Goal: Task Accomplishment & Management: Manage account settings

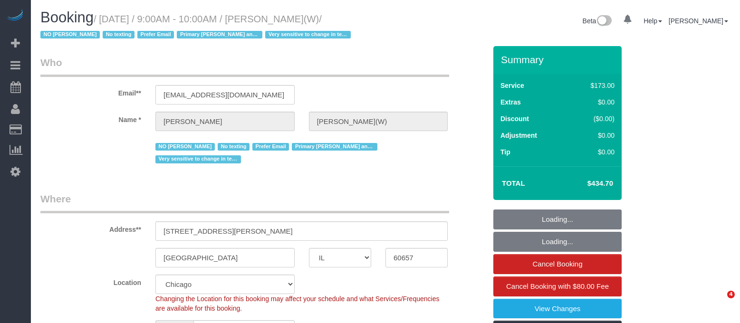
select select "IL"
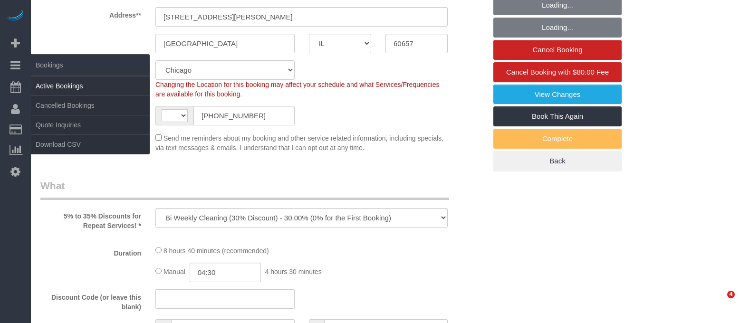
select select "object:842"
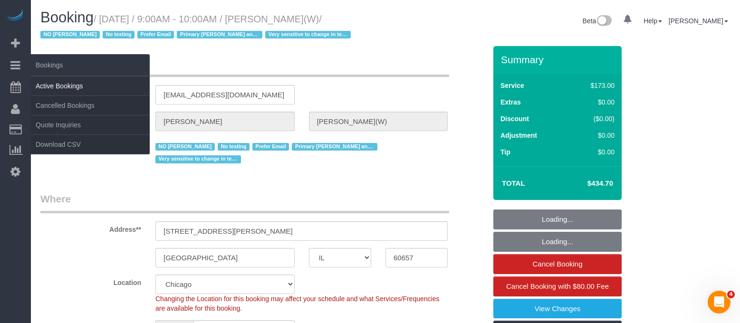
select select "string:US"
select select "4"
select select "5"
select select "1"
select select "number:1"
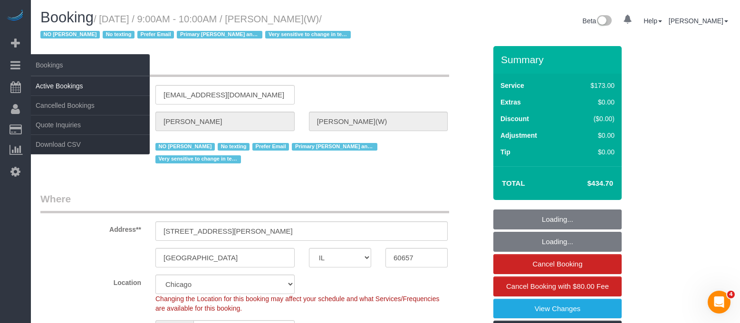
select select "number:58"
select select "number:139"
select select "number:104"
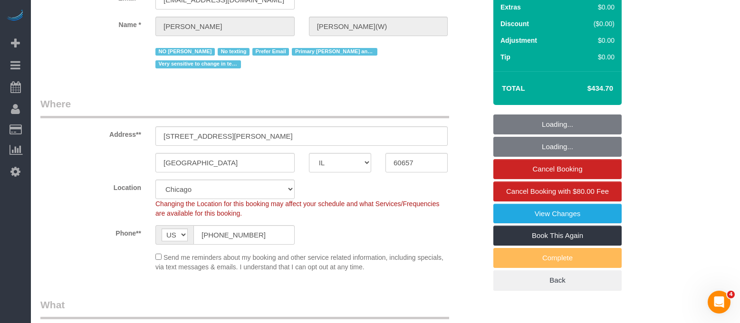
scroll to position [143, 0]
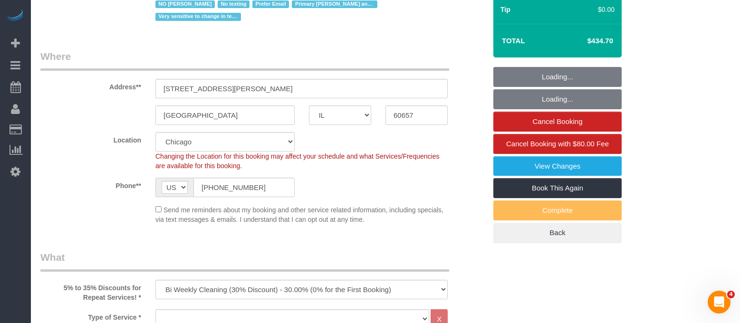
select select "4"
select select "5"
select select "1"
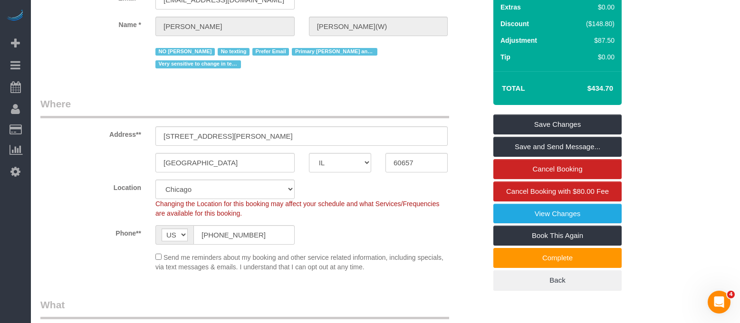
scroll to position [0, 0]
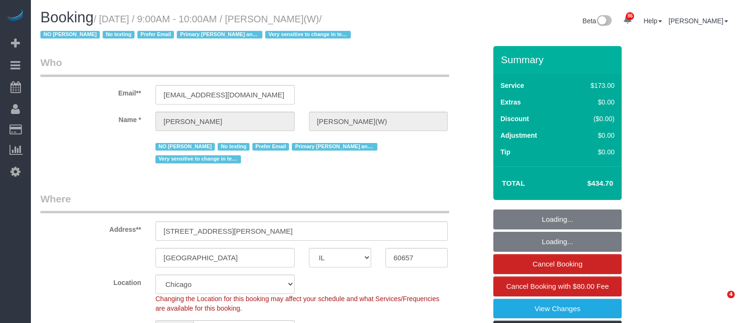
select select "IL"
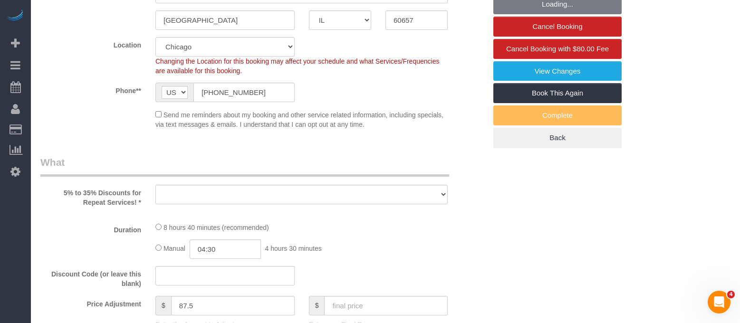
select select "object:841"
select select "number:1"
select select "number:58"
select select "number:139"
select select "number:104"
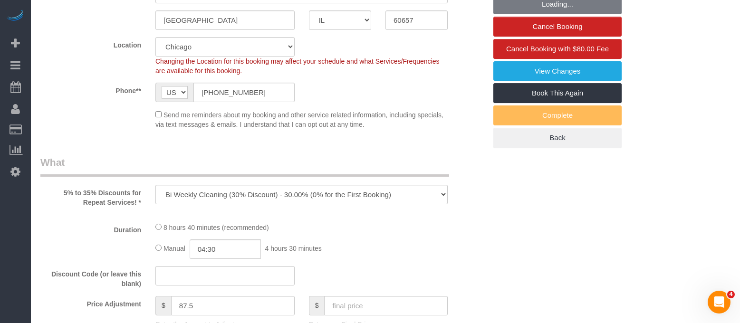
select select "object:1181"
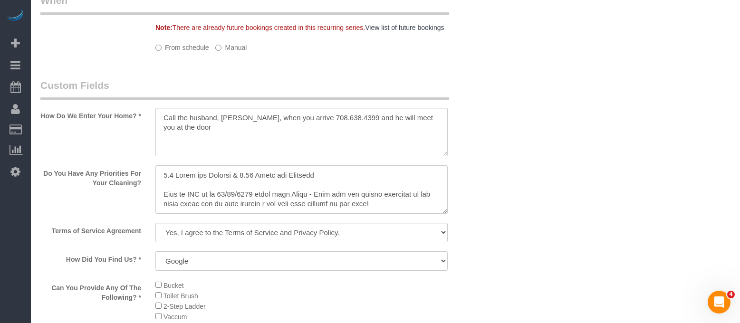
select select "4"
select select "5"
select select "1"
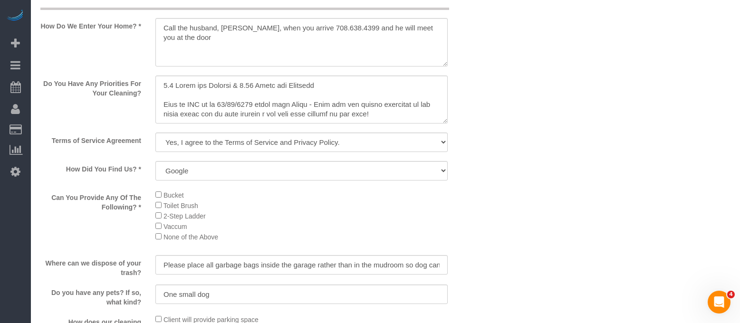
select select "4"
select select "5"
select select "1"
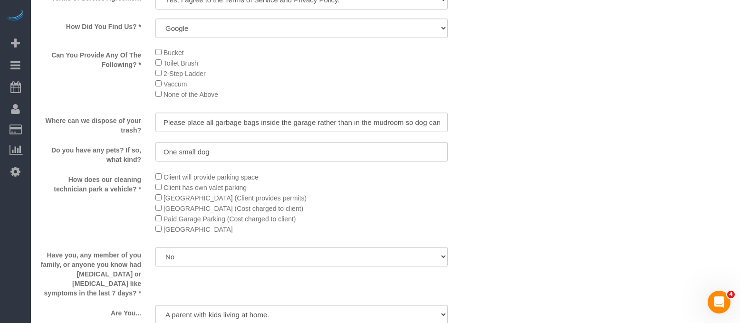
scroll to position [1246, 0]
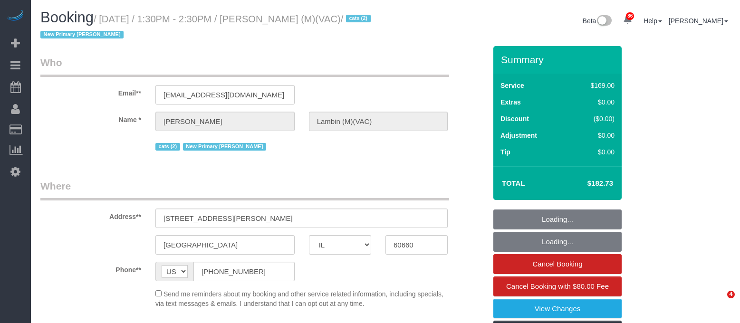
select select "IL"
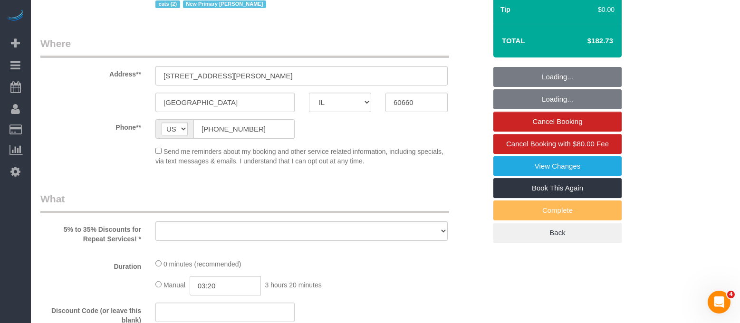
select select "2"
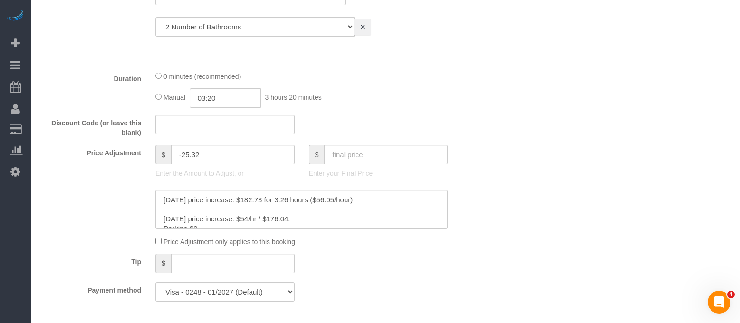
select select "object:948"
select select "2"
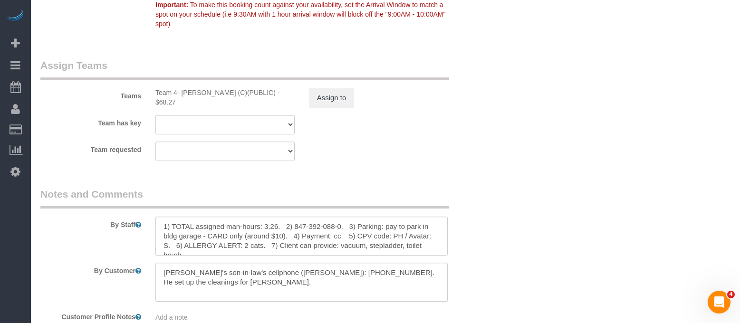
select select "number:69"
select select "number:139"
select select "number:98"
select select "number:141"
select select "number:143"
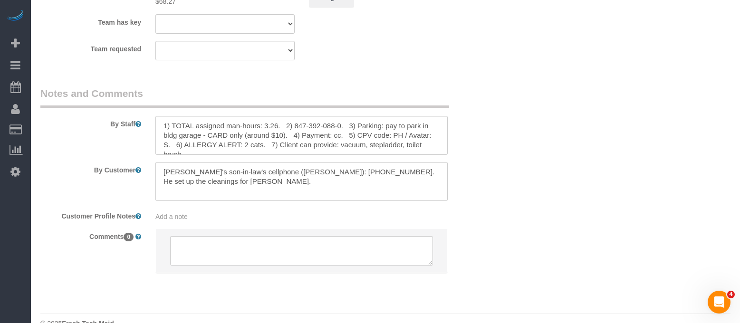
select select "object:1267"
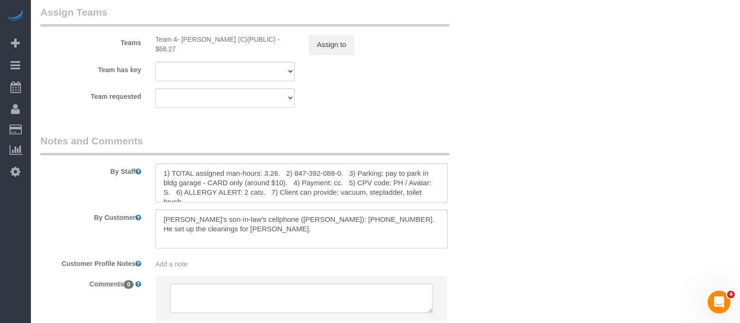
scroll to position [1751, 0]
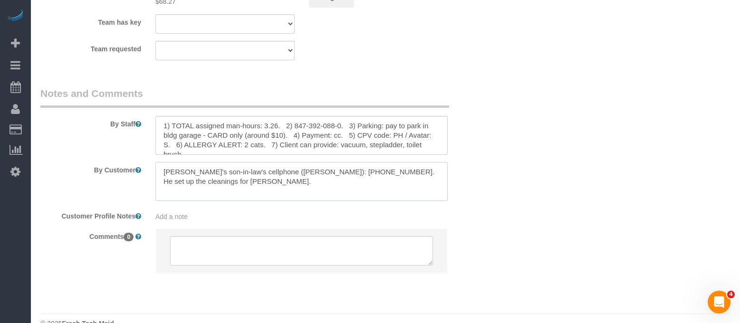
click at [388, 162] on textarea at bounding box center [301, 181] width 292 height 39
click at [405, 116] on textarea at bounding box center [301, 135] width 292 height 39
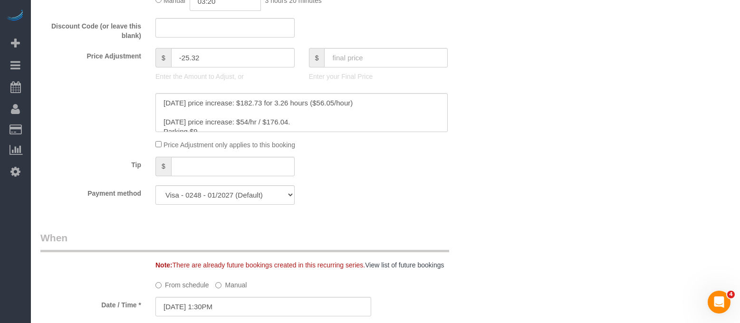
scroll to position [0, 0]
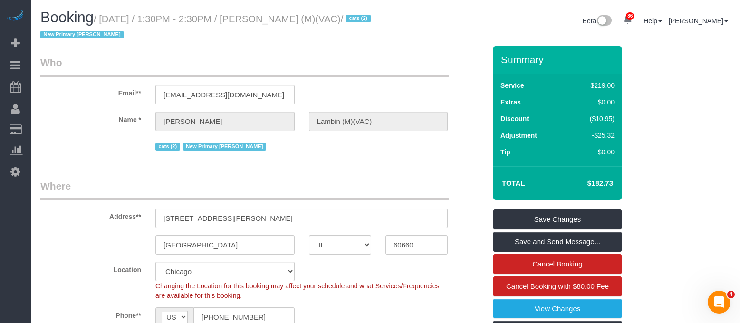
drag, startPoint x: 268, startPoint y: 19, endPoint x: 366, endPoint y: 23, distance: 98.0
click at [366, 23] on small "/ October 02, 2025 / 1:30PM - 2:30PM / Helen Lambin (M)(VAC) / cats (2) New Pri…" at bounding box center [206, 27] width 333 height 27
copy small "Helen Lambin (M)(VAC)"
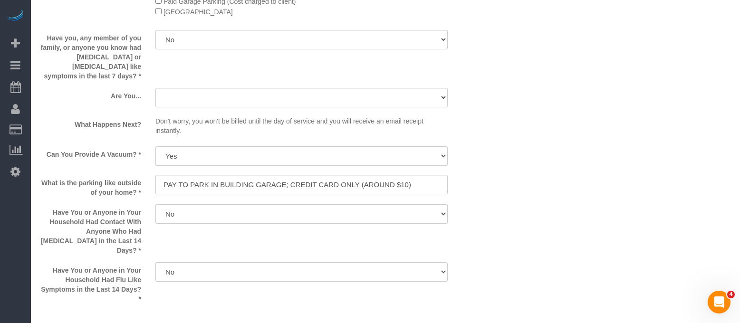
scroll to position [1751, 0]
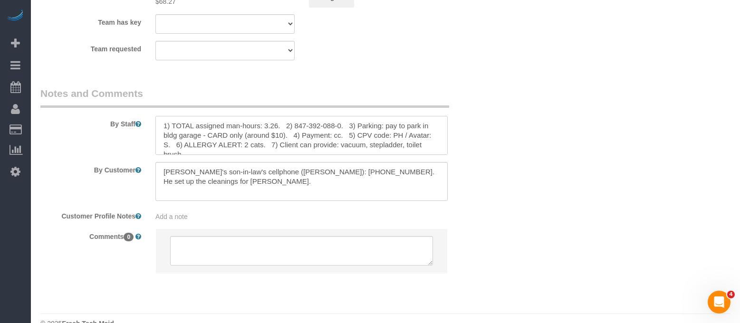
drag, startPoint x: 423, startPoint y: 125, endPoint x: 248, endPoint y: 128, distance: 175.0
click at [248, 128] on textarea at bounding box center [301, 135] width 292 height 39
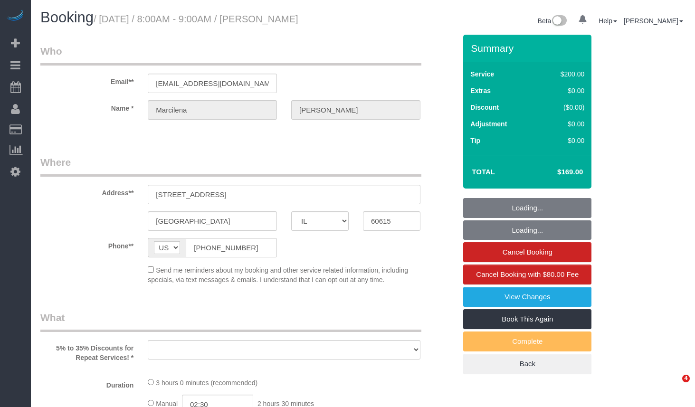
select select "IL"
select select "object:810"
select select "string:fspay-cda9405f-4050-488b-a598-e4330d1eaa90"
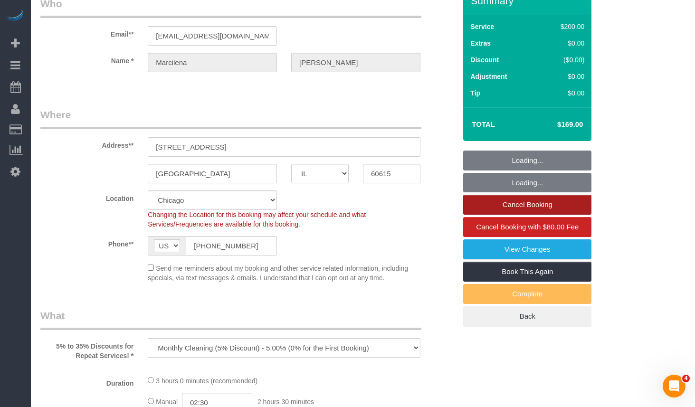
select select "object:1186"
select select "512"
select select "5"
select select "number:1"
select select "number:58"
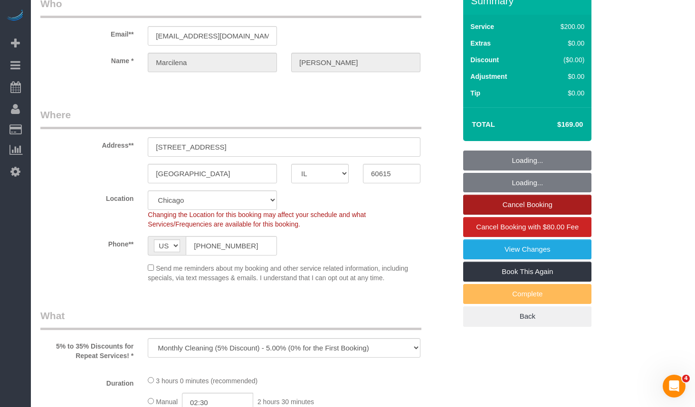
select select "number:139"
select select "number:106"
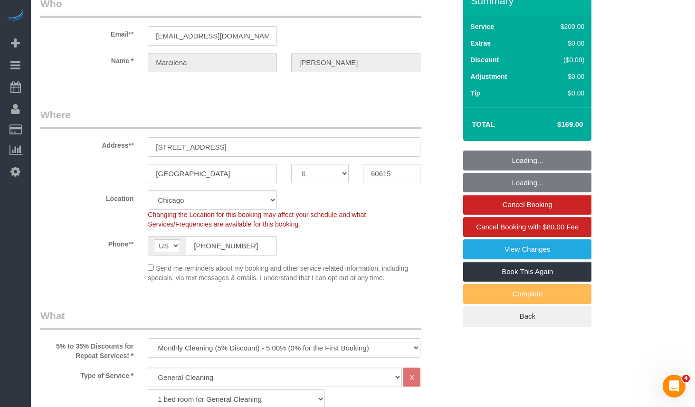
select select "spot1"
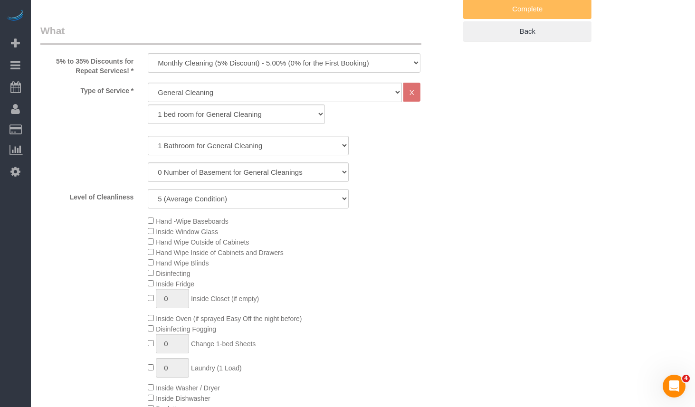
select select "5"
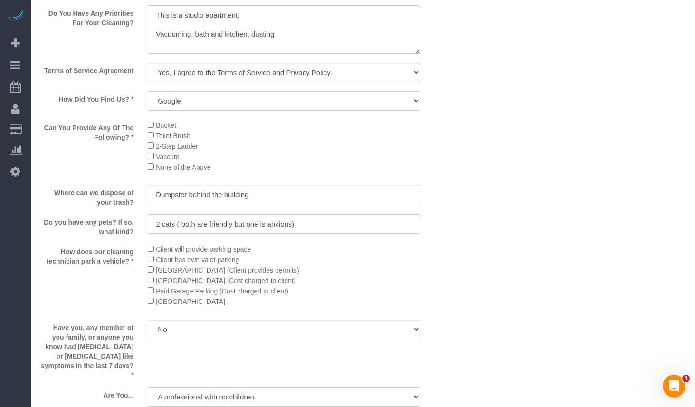
scroll to position [1093, 0]
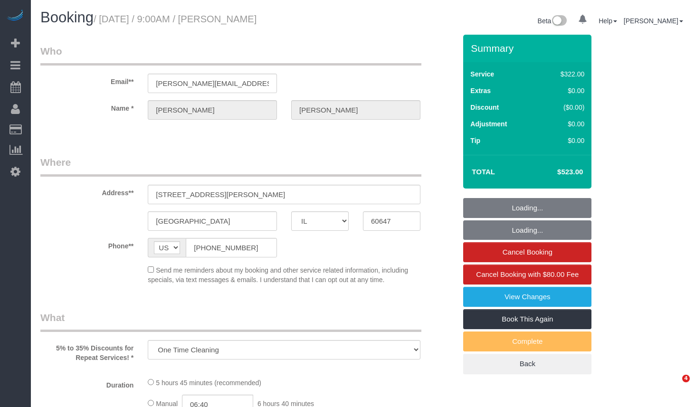
select select "IL"
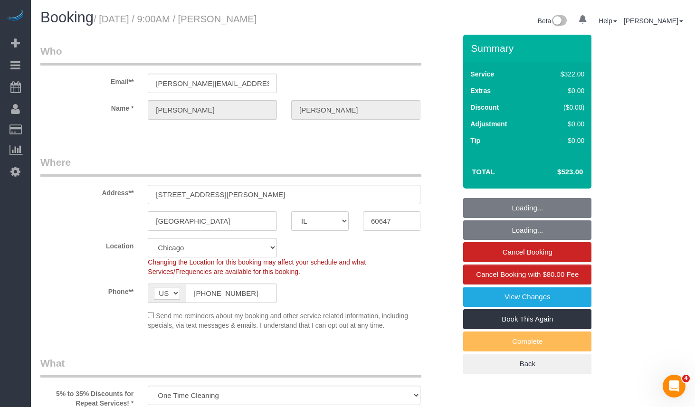
select select "object:958"
select select "513"
select select "3"
select select "10"
select select "3"
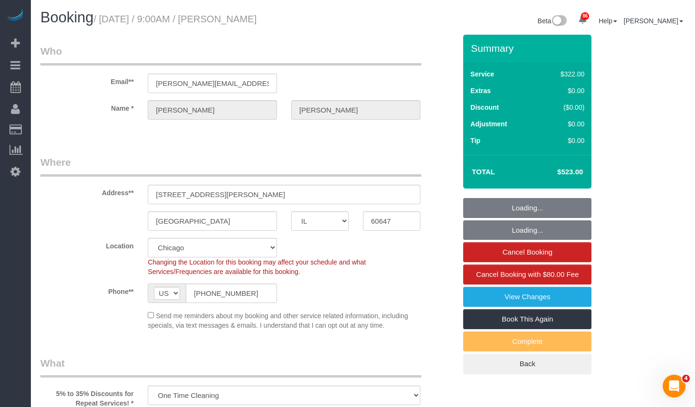
select select "10"
select select "number:1"
select select "number:66"
select select "number:139"
select select "number:104"
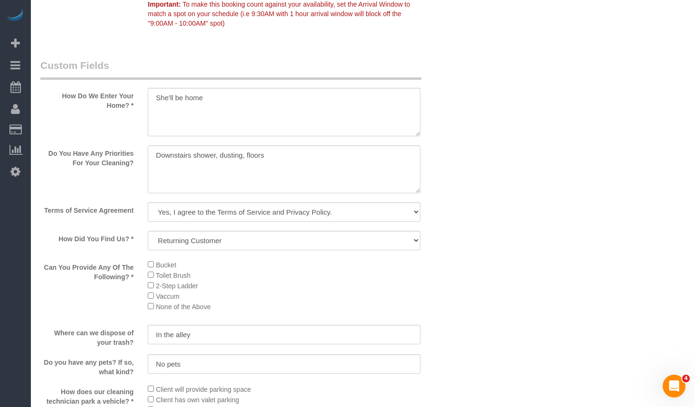
scroll to position [1283, 0]
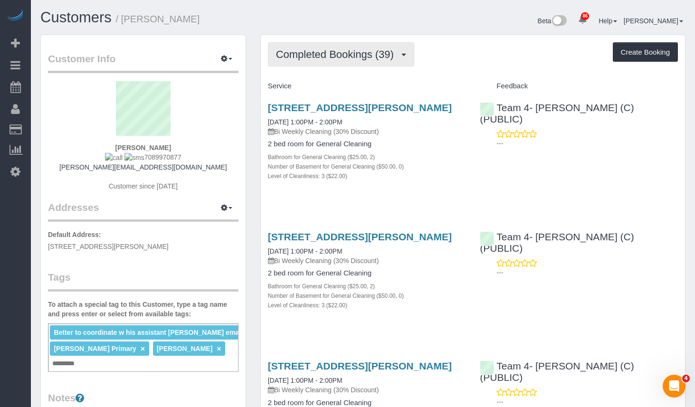
click at [355, 54] on span "Completed Bookings (39)" at bounding box center [337, 54] width 123 height 12
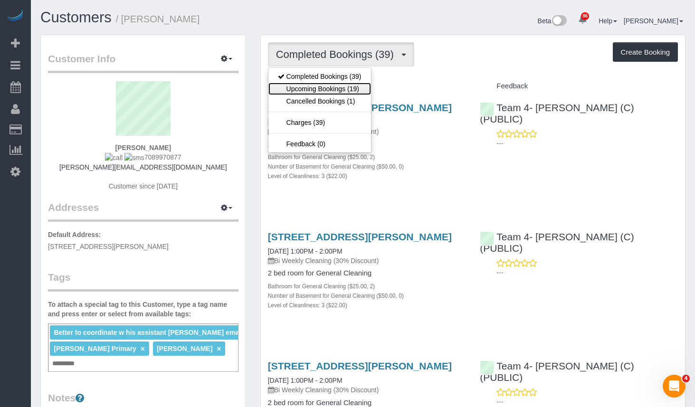
click at [354, 90] on link "Upcoming Bookings (19)" at bounding box center [320, 89] width 103 height 12
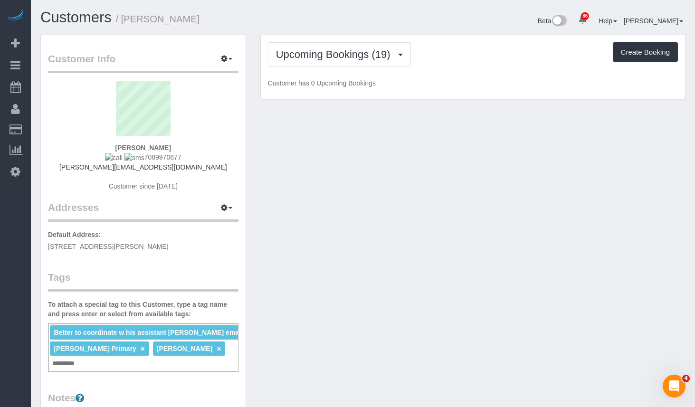
click at [377, 33] on div "Beta 86 Your Notifications You have 0 alerts × You have 1 to charge for 09/29/2…" at bounding box center [528, 22] width 330 height 25
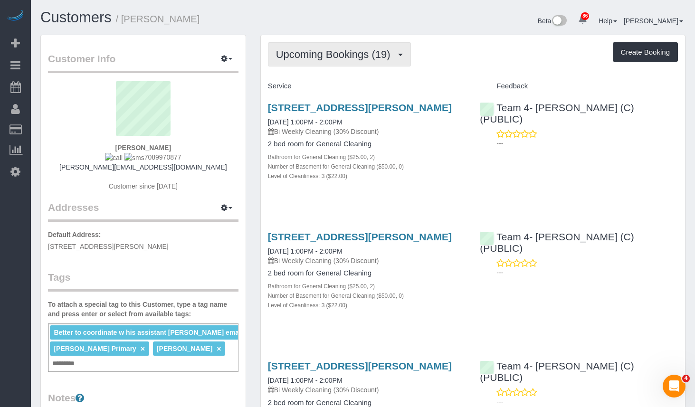
click at [361, 46] on button "Upcoming Bookings (19)" at bounding box center [339, 54] width 143 height 24
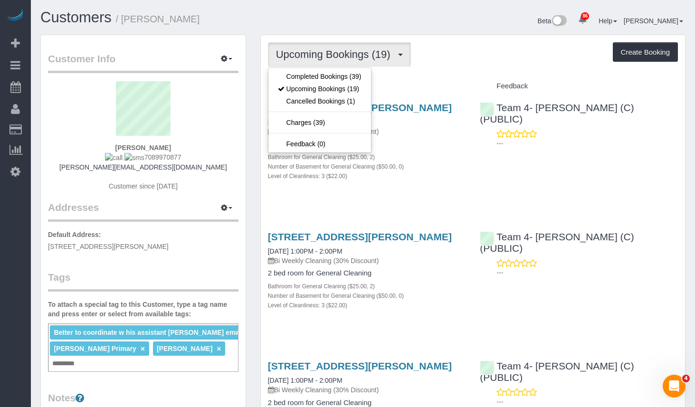
click at [347, 68] on ul "Completed Bookings (39) Upcoming Bookings (19) Cancelled Bookings (1) Charges (…" at bounding box center [320, 110] width 104 height 86
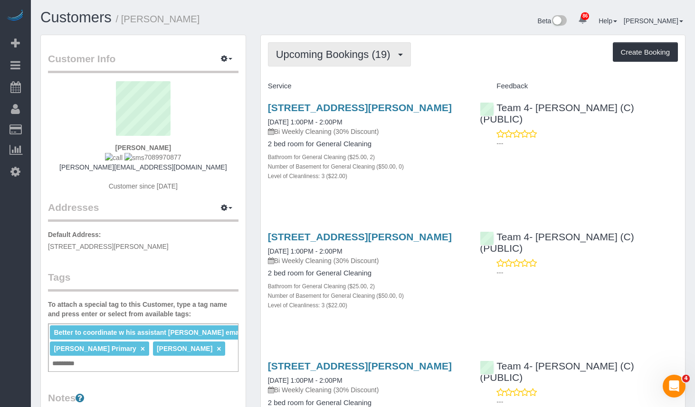
click at [352, 50] on span "Upcoming Bookings (19)" at bounding box center [335, 54] width 119 height 12
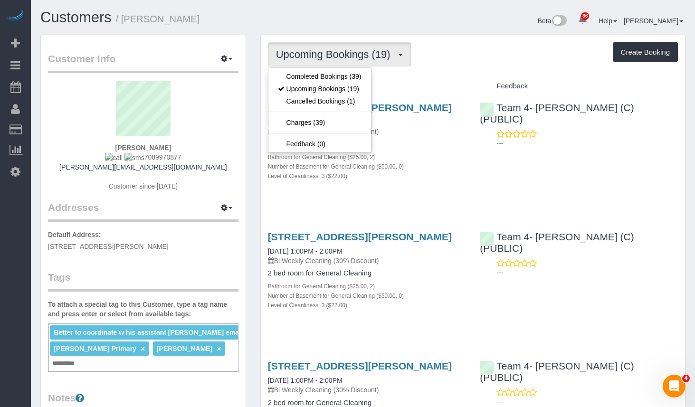
click at [221, 330] on span "Better to coordinate w his assistant Jim email in work order" at bounding box center [170, 333] width 233 height 8
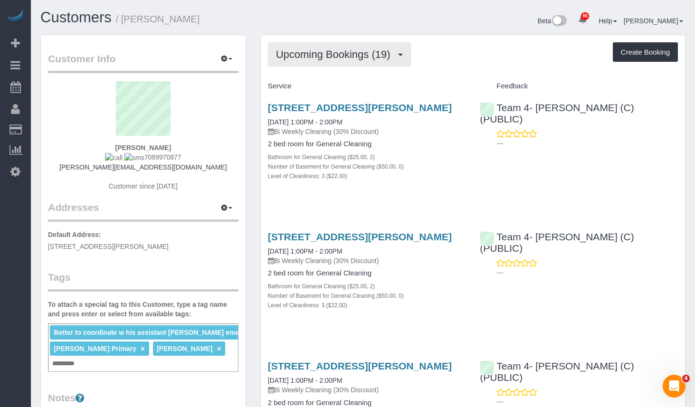
click at [312, 60] on button "Upcoming Bookings (19)" at bounding box center [339, 54] width 143 height 24
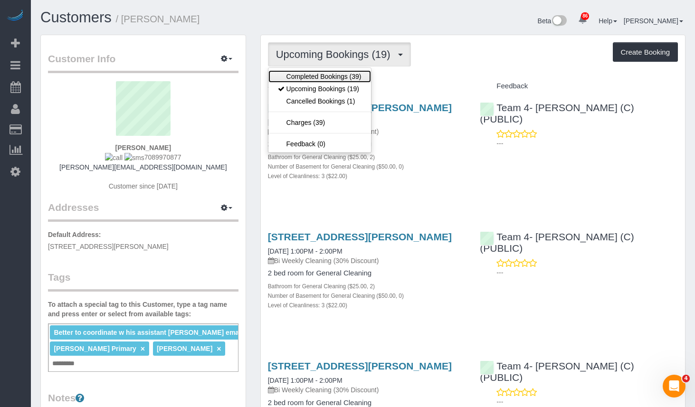
click at [312, 77] on link "Completed Bookings (39)" at bounding box center [320, 76] width 103 height 12
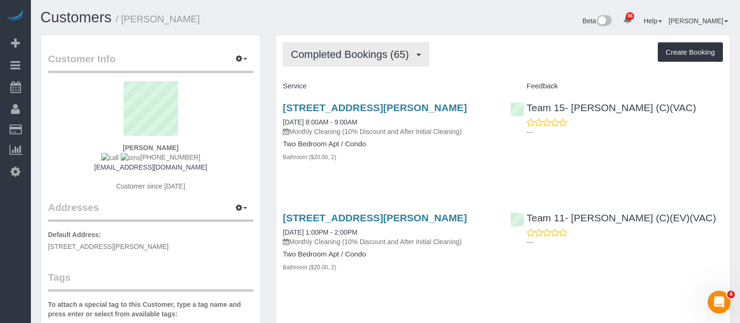
click at [348, 61] on button "Completed Bookings (65)" at bounding box center [356, 54] width 146 height 24
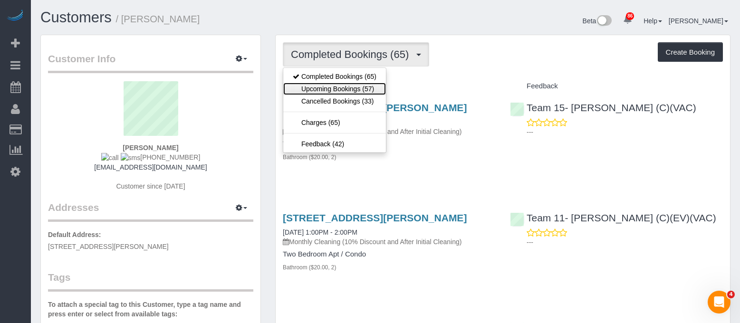
click at [348, 91] on link "Upcoming Bookings (57)" at bounding box center [334, 89] width 103 height 12
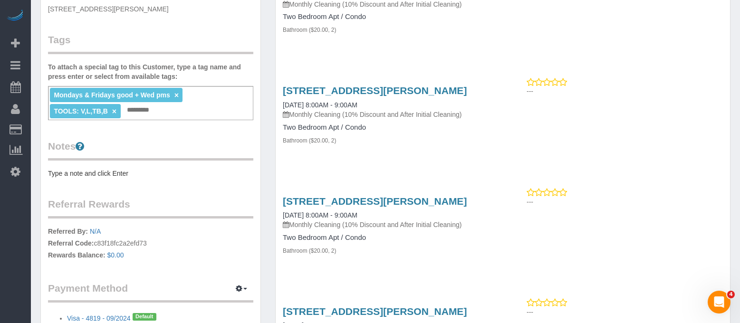
scroll to position [333, 0]
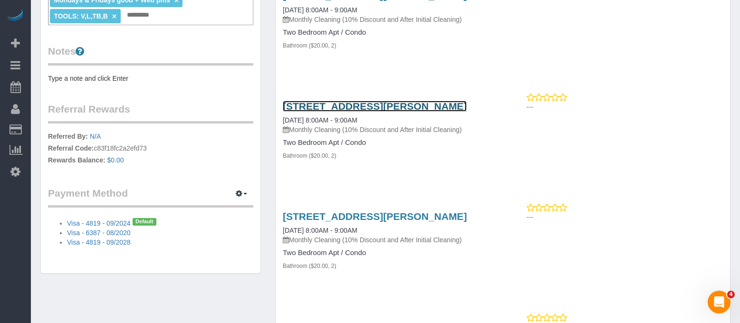
click at [374, 107] on link "[STREET_ADDRESS][PERSON_NAME]" at bounding box center [375, 106] width 184 height 11
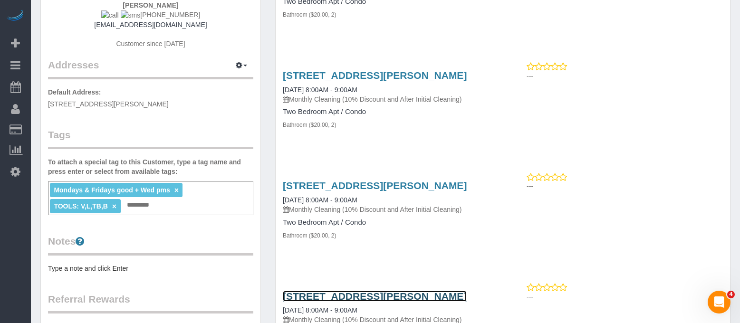
scroll to position [0, 0]
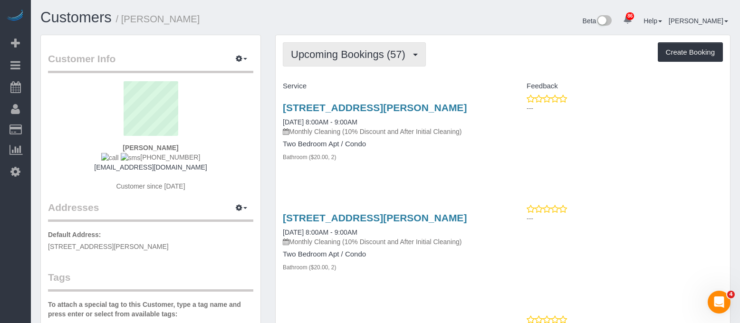
click at [344, 56] on span "Upcoming Bookings (57)" at bounding box center [350, 54] width 119 height 12
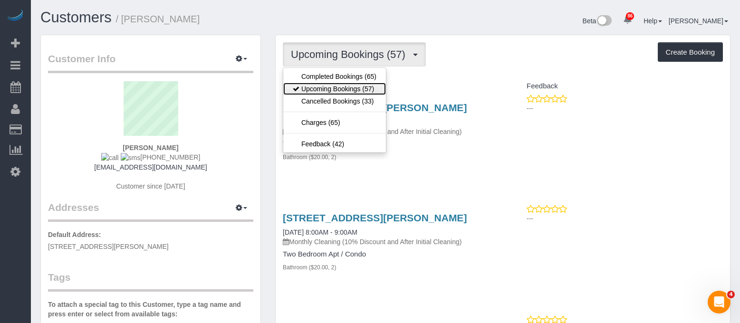
click at [335, 87] on link "Upcoming Bookings (57)" at bounding box center [334, 89] width 103 height 12
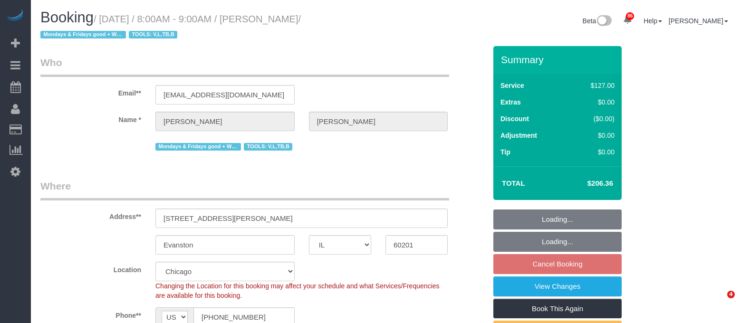
select select "IL"
select select "object:817"
select select "number:1"
select select "number:69"
select select "number:139"
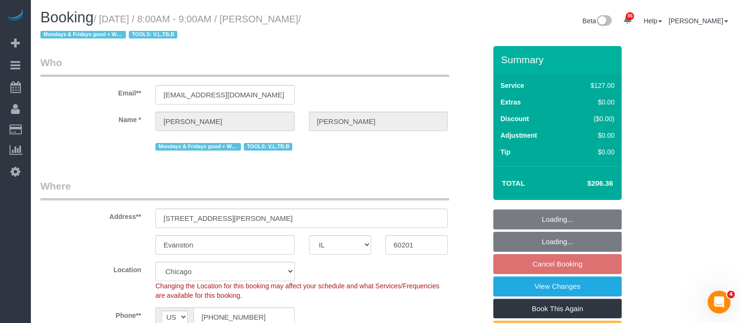
select select "number:98"
select select "number:141"
select select "number:143"
select select "2"
select select "spot1"
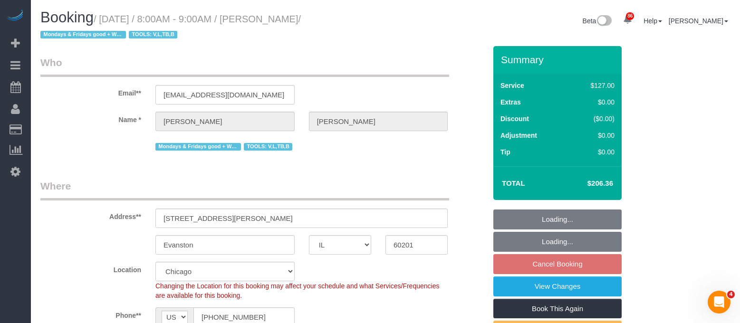
select select "2"
select select "IL"
select select "string:[GEOGRAPHIC_DATA]"
select select "object:1242"
select select "2"
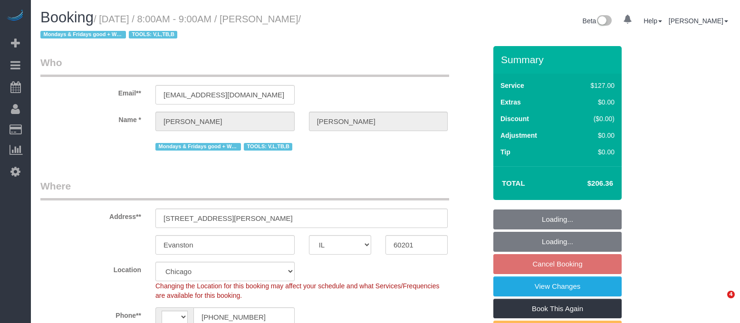
select select "number:1"
select select "number:69"
select select "number:139"
select select "number:98"
select select "number:141"
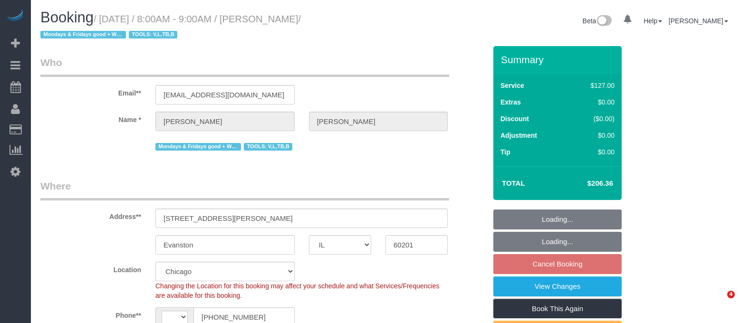
select select "number:143"
select select "spot1"
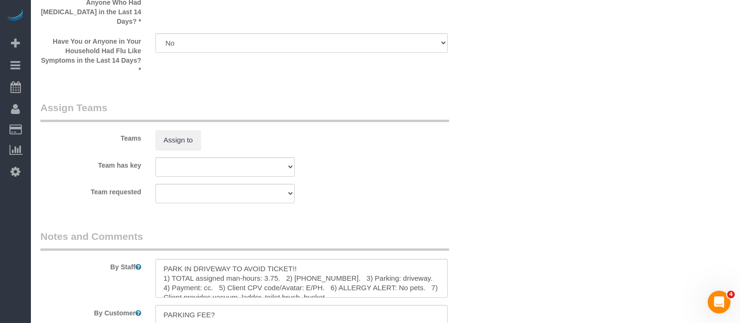
scroll to position [1499, 0]
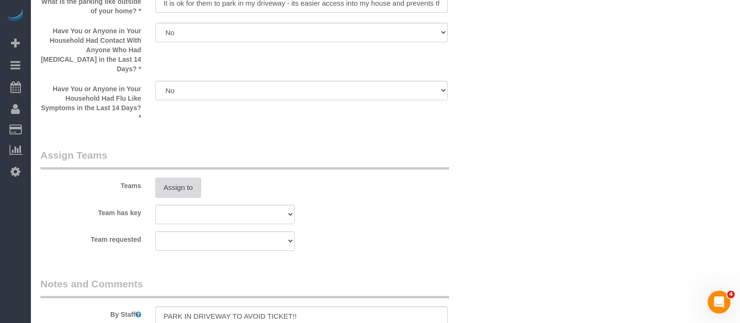
drag, startPoint x: 194, startPoint y: 164, endPoint x: 175, endPoint y: 28, distance: 136.9
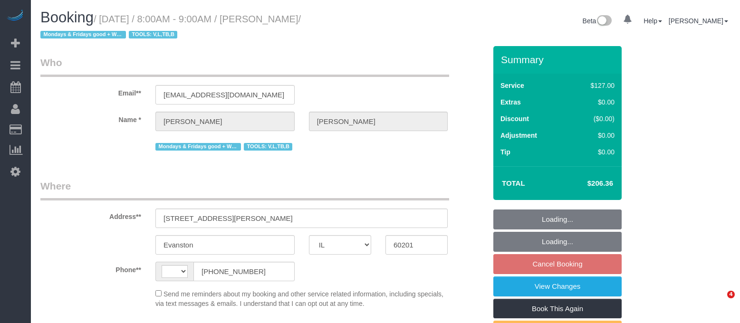
select select "IL"
select select "number:1"
select select "number:69"
select select "number:139"
select select "number:98"
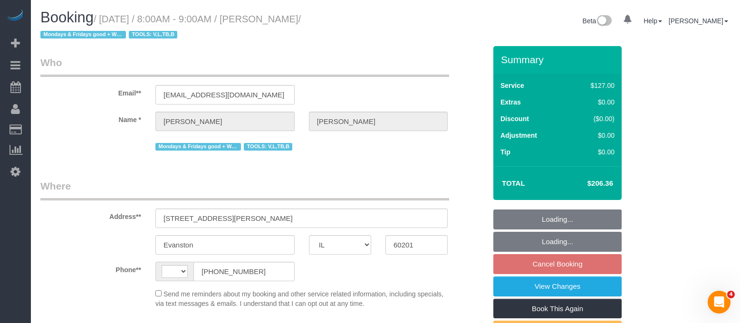
select select "number:141"
select select "number:143"
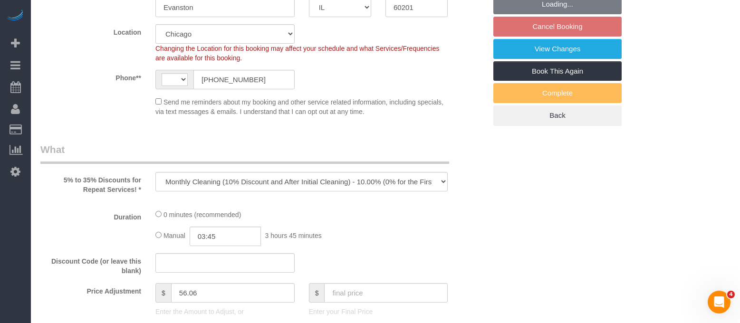
select select "object:1102"
select select "string:[GEOGRAPHIC_DATA]"
select select "spot1"
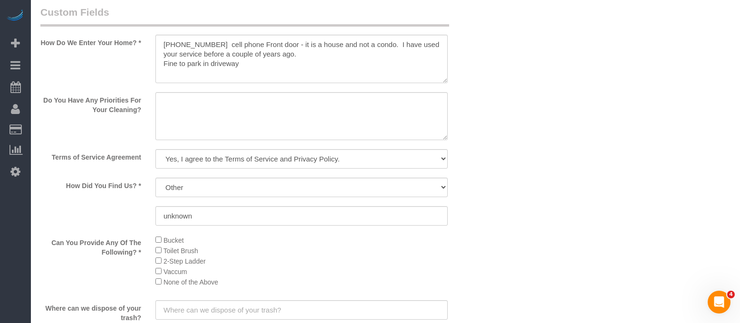
select select "2"
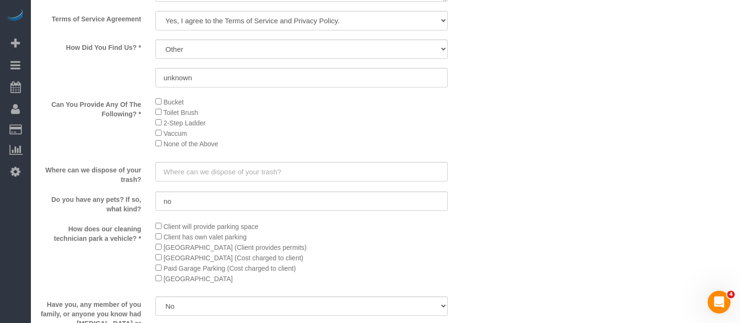
select select "2"
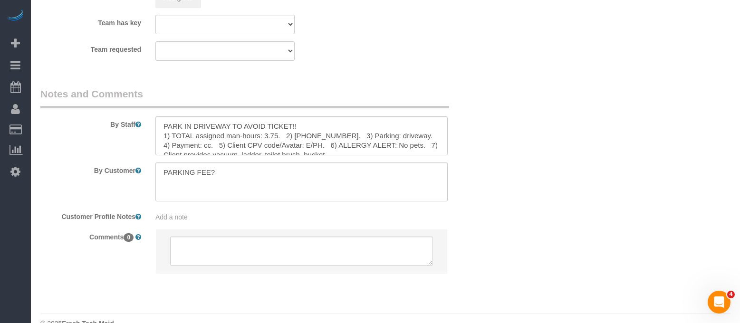
scroll to position [1404, 0]
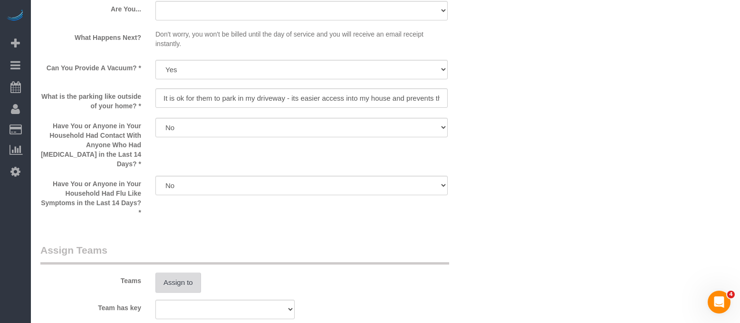
click at [174, 273] on button "Assign to" at bounding box center [178, 283] width 46 height 20
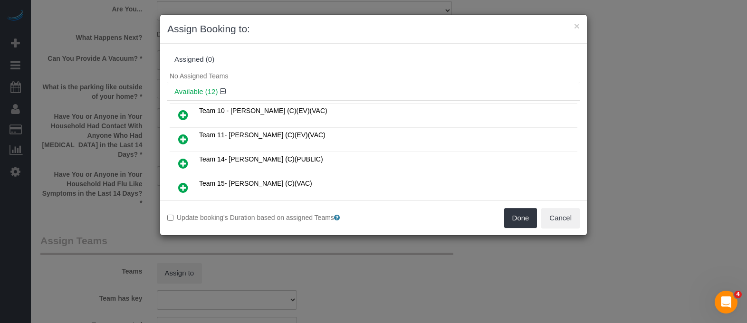
click at [185, 185] on icon at bounding box center [183, 187] width 10 height 11
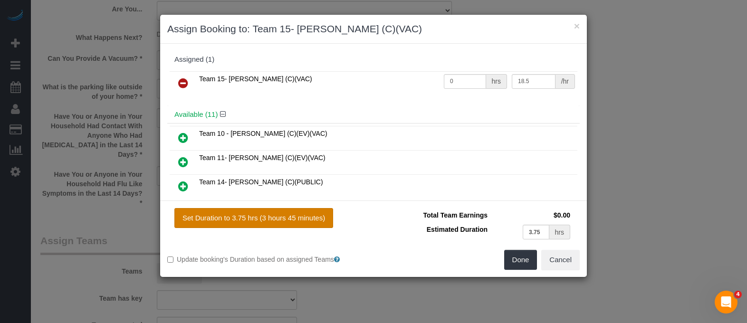
click at [294, 222] on button "Set Duration to 3.75 hrs (3 hours 45 minutes)" at bounding box center [253, 218] width 159 height 20
type input "3.75"
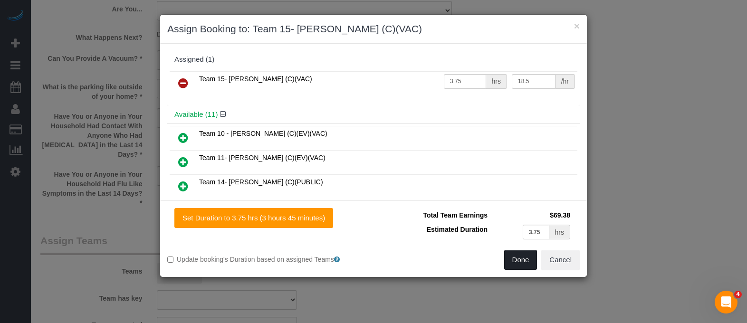
click at [518, 269] on button "Done" at bounding box center [520, 260] width 33 height 20
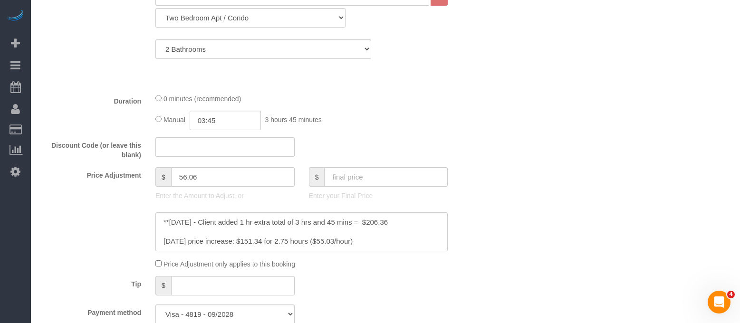
scroll to position [120, 0]
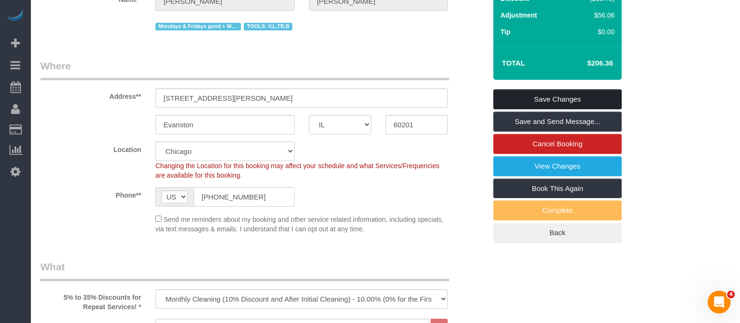
click at [539, 95] on link "Save Changes" at bounding box center [557, 99] width 128 height 20
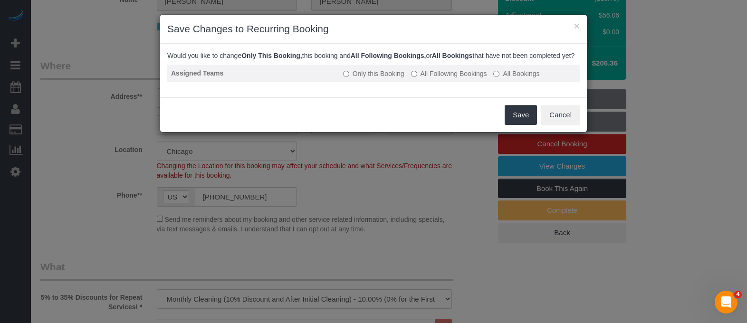
click at [459, 82] on td "Only this Booking All Following Bookings All Bookings" at bounding box center [459, 74] width 241 height 18
click at [471, 76] on td "Only this Booking All Following Bookings All Bookings" at bounding box center [459, 74] width 241 height 18
drag, startPoint x: 475, startPoint y: 85, endPoint x: 514, endPoint y: 113, distance: 47.4
click at [476, 78] on label "All Following Bookings" at bounding box center [449, 74] width 76 height 10
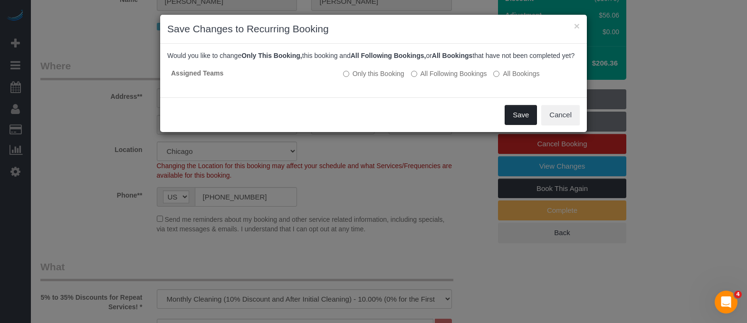
click at [522, 125] on button "Save" at bounding box center [521, 115] width 32 height 20
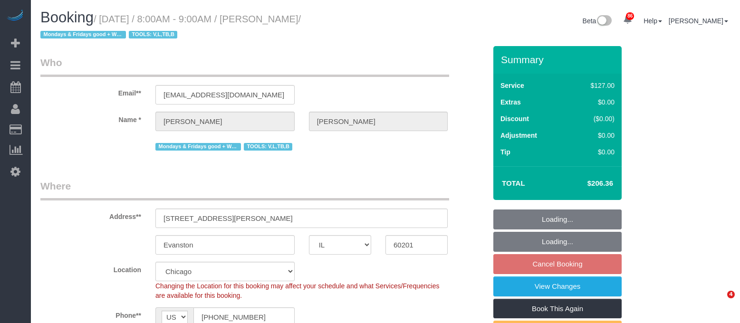
select select "IL"
select select "2"
select select "number:1"
select select "number:69"
select select "number:139"
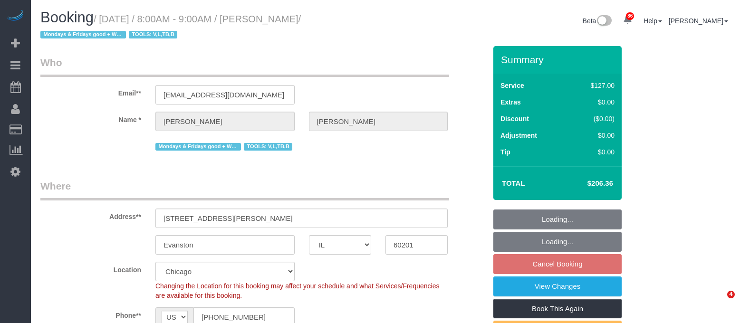
select select "number:98"
select select "number:141"
select select "number:143"
select select "spot1"
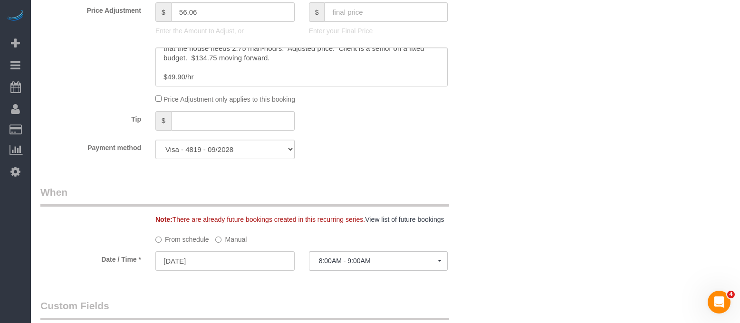
scroll to position [665, 0]
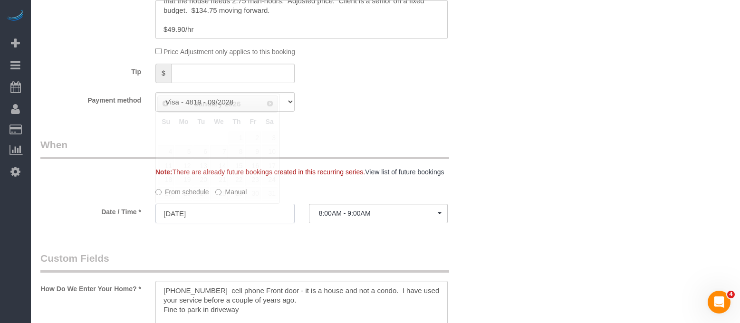
click at [232, 219] on input "01/16/2026" at bounding box center [224, 213] width 139 height 19
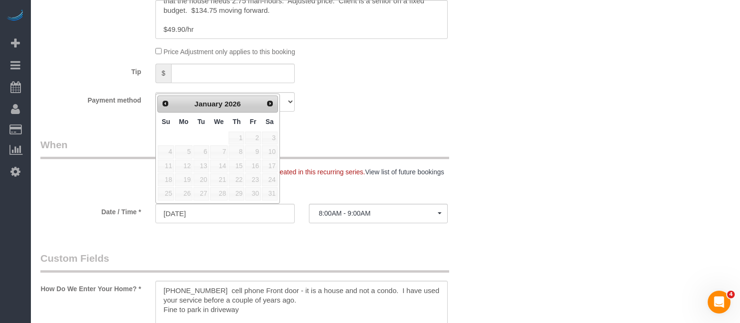
click at [397, 106] on div "Payment method Visa - 4819 - 09/2028 Visa - 6387 - 08/2020 Visa - 4819 - 09/202…" at bounding box center [263, 101] width 460 height 19
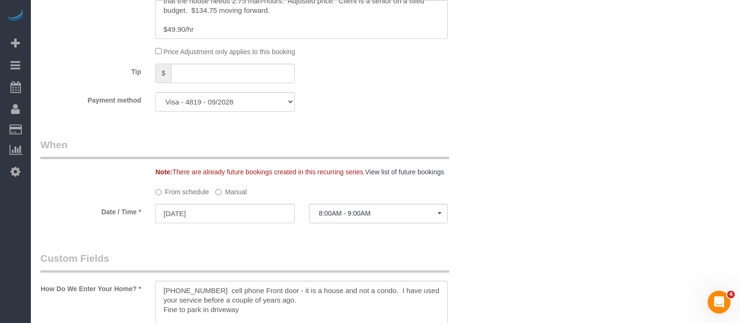
click at [226, 191] on label "Manual" at bounding box center [230, 190] width 31 height 13
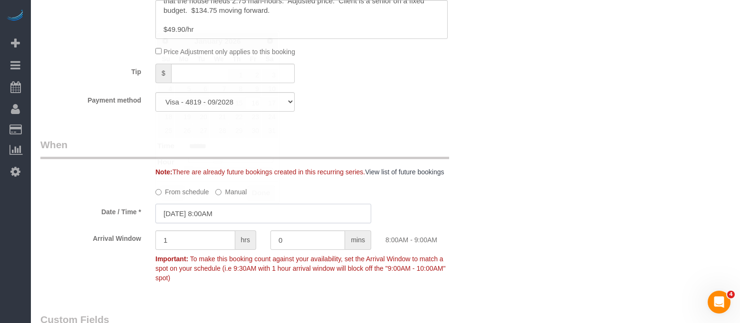
click at [223, 218] on input "01/16/2026 8:00AM" at bounding box center [263, 213] width 216 height 19
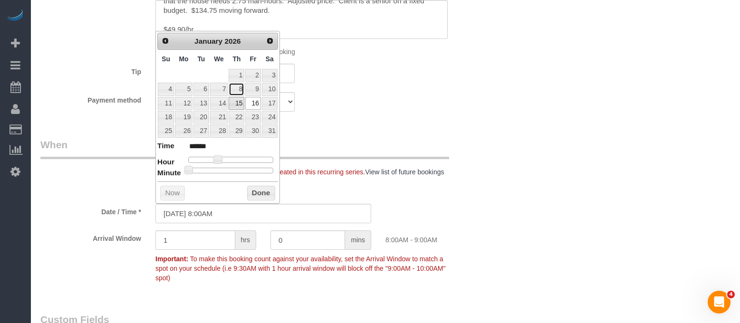
click at [241, 92] on link "8" at bounding box center [237, 89] width 16 height 13
type input "01/08/2026 8:00AM"
click at [259, 194] on button "Done" at bounding box center [261, 193] width 28 height 15
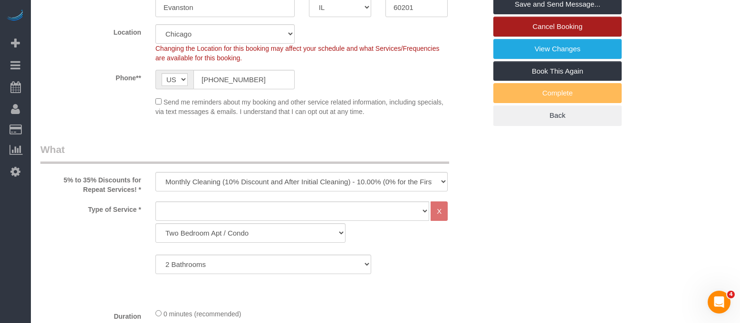
scroll to position [0, 0]
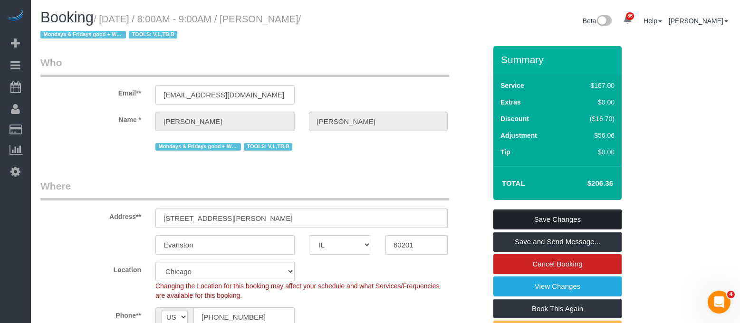
click at [549, 214] on link "Save Changes" at bounding box center [557, 220] width 128 height 20
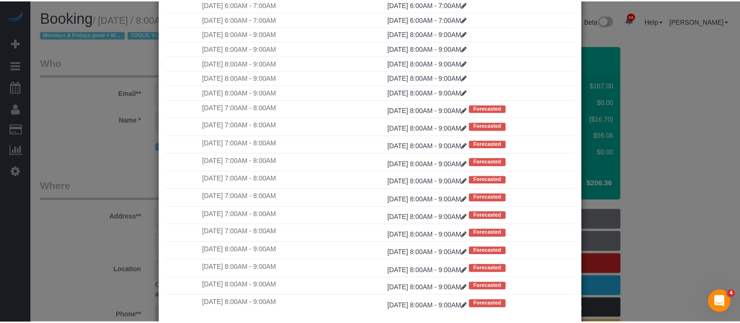
scroll to position [103, 0]
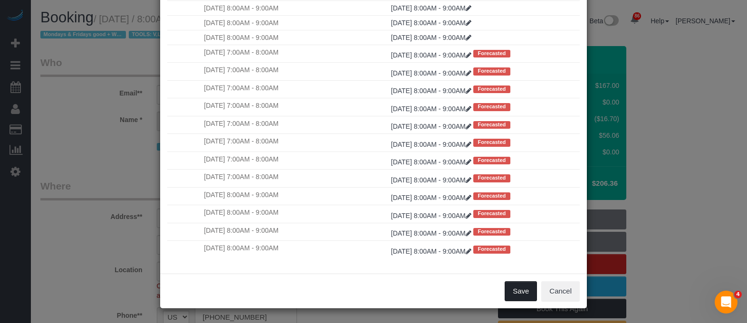
click at [510, 289] on button "Save" at bounding box center [521, 291] width 32 height 20
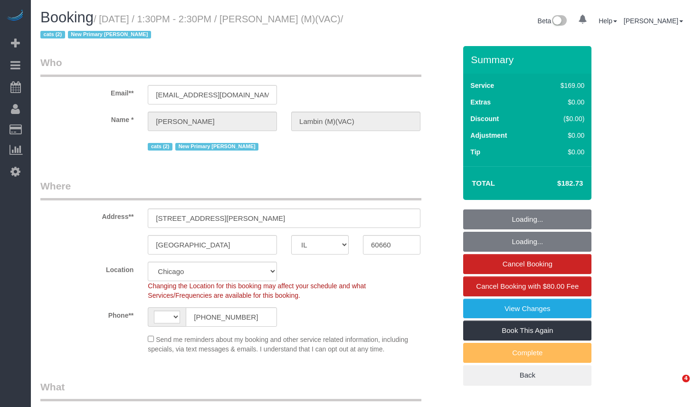
select select "IL"
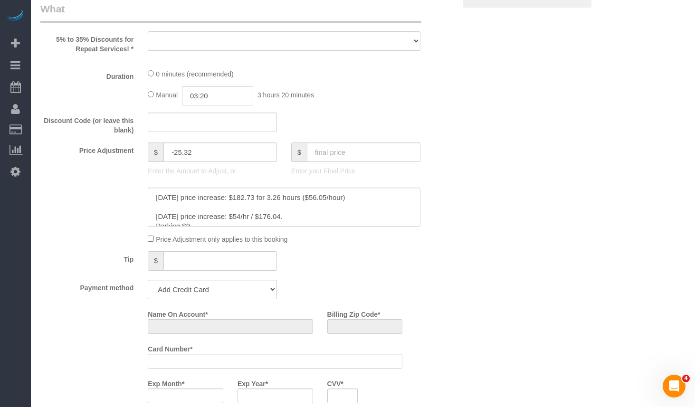
select select "2"
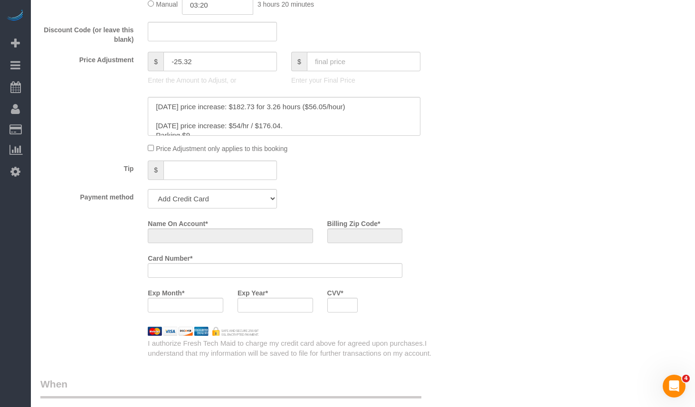
select select "string:[GEOGRAPHIC_DATA]"
select select "object:613"
select select "string:fspay-8e60a9af-758e-4a96-9de8-703331735adb"
select select "2"
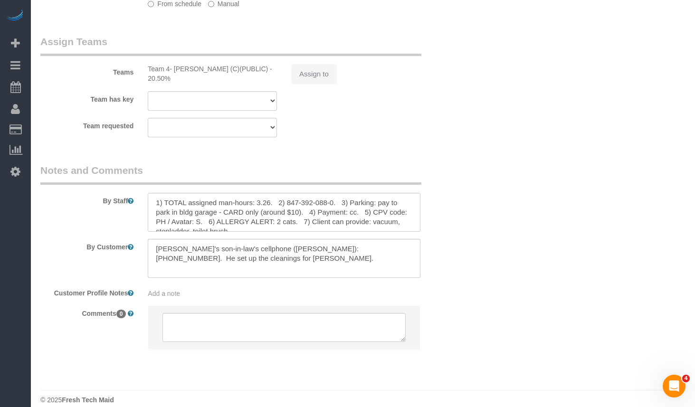
select select "number:69"
select select "number:139"
select select "number:98"
select select "number:141"
select select "number:143"
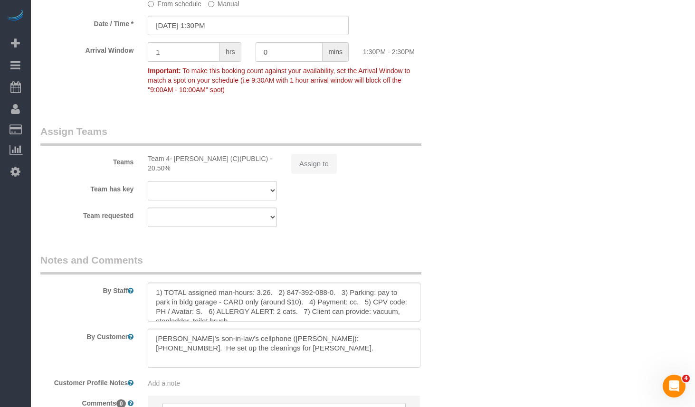
select select "object:1179"
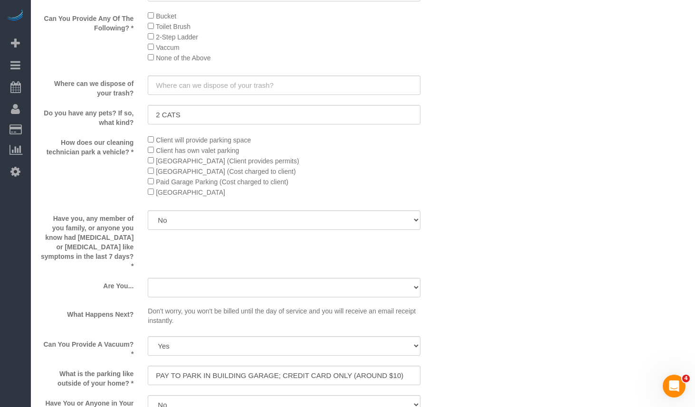
scroll to position [913, 0]
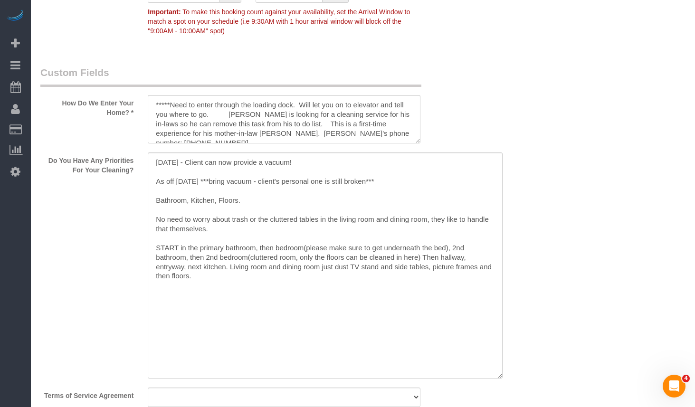
drag, startPoint x: 415, startPoint y: 197, endPoint x: 497, endPoint y: 375, distance: 196.1
click at [497, 375] on textarea at bounding box center [325, 266] width 355 height 226
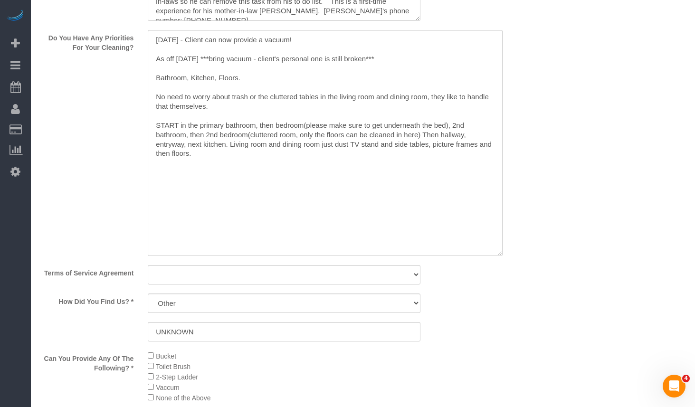
scroll to position [1030, 0]
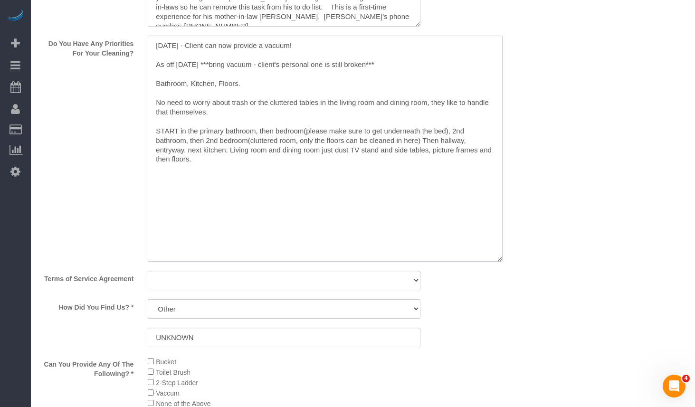
drag, startPoint x: 313, startPoint y: 45, endPoint x: 131, endPoint y: 48, distance: 182.6
click at [131, 48] on div "Do You Have Any Priorities For Your Cleaning?" at bounding box center [248, 150] width 430 height 228
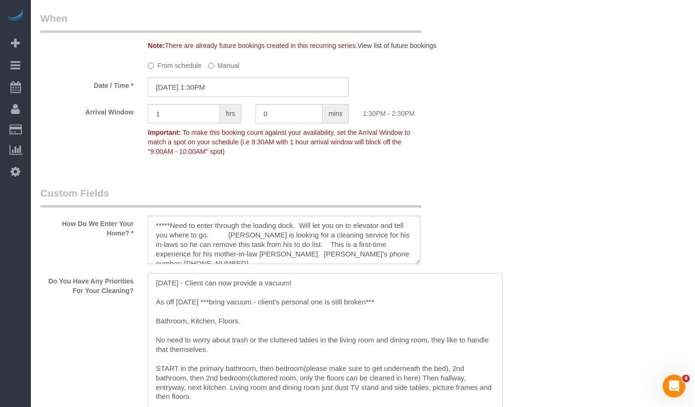
scroll to position [935, 0]
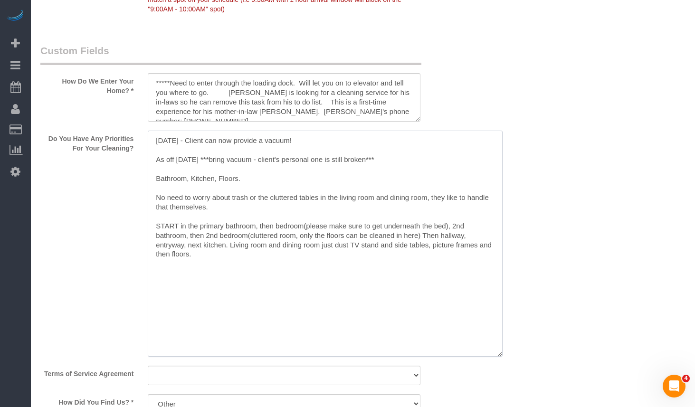
click at [239, 171] on textarea at bounding box center [325, 244] width 355 height 226
drag, startPoint x: 409, startPoint y: 162, endPoint x: 135, endPoint y: 163, distance: 273.8
click at [137, 162] on div "Do You Have Any Priorities For Your Cleaning?" at bounding box center [248, 245] width 430 height 228
click at [215, 175] on textarea at bounding box center [325, 244] width 355 height 226
click at [335, 149] on textarea at bounding box center [325, 244] width 355 height 226
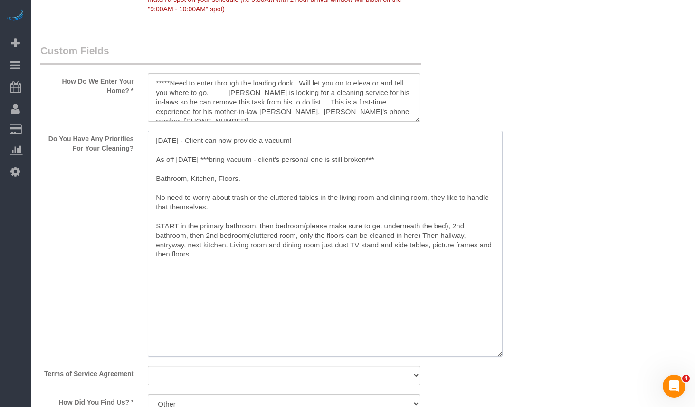
drag, startPoint x: 267, startPoint y: 142, endPoint x: 133, endPoint y: 143, distance: 133.6
click at [133, 143] on div "Do You Have Any Priorities For Your Cleaning?" at bounding box center [248, 245] width 430 height 228
click at [269, 184] on textarea at bounding box center [325, 244] width 355 height 226
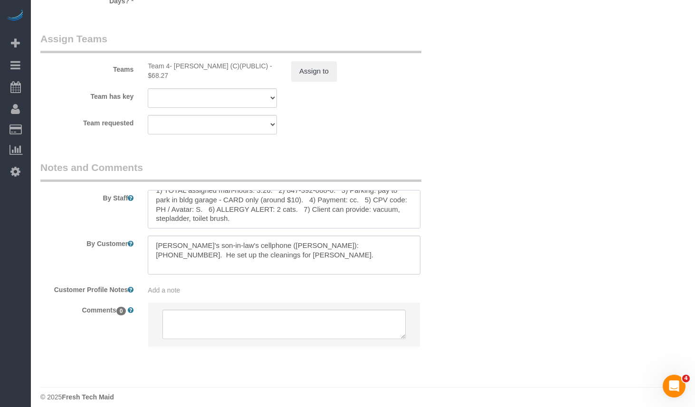
scroll to position [1533, 0]
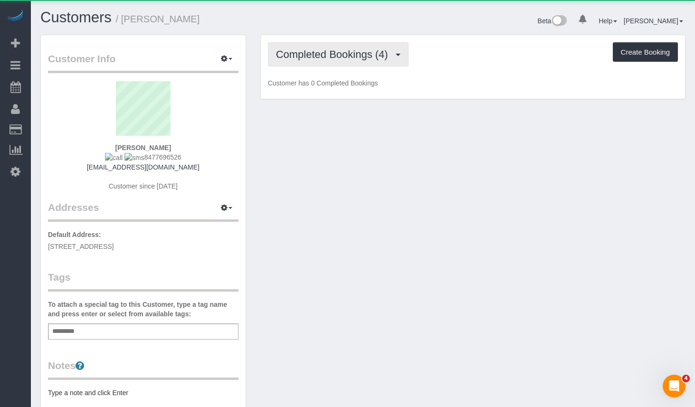
click at [326, 51] on span "Completed Bookings (4)" at bounding box center [334, 54] width 117 height 12
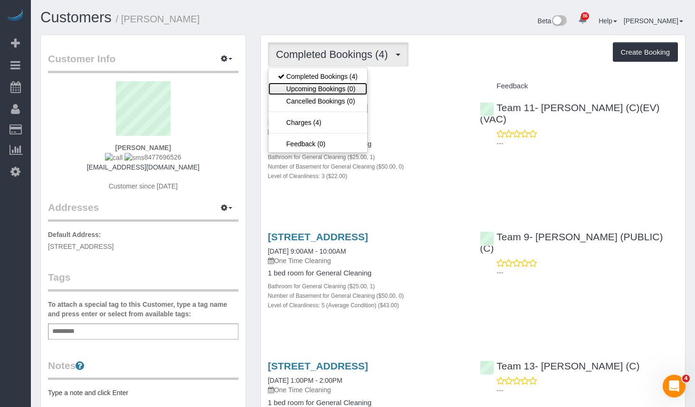
click at [336, 89] on link "Upcoming Bookings (0)" at bounding box center [318, 89] width 99 height 12
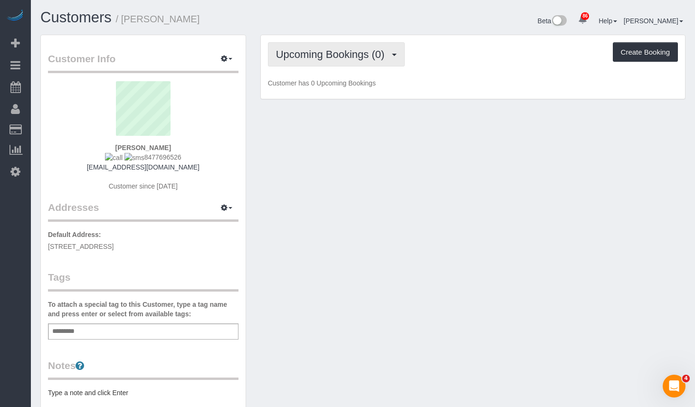
click at [334, 58] on span "Upcoming Bookings (0)" at bounding box center [333, 54] width 114 height 12
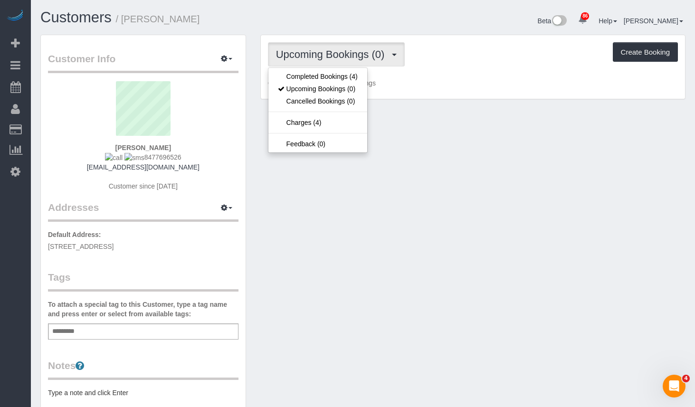
click at [328, 26] on div "Customers / [PERSON_NAME]" at bounding box center [198, 20] width 330 height 20
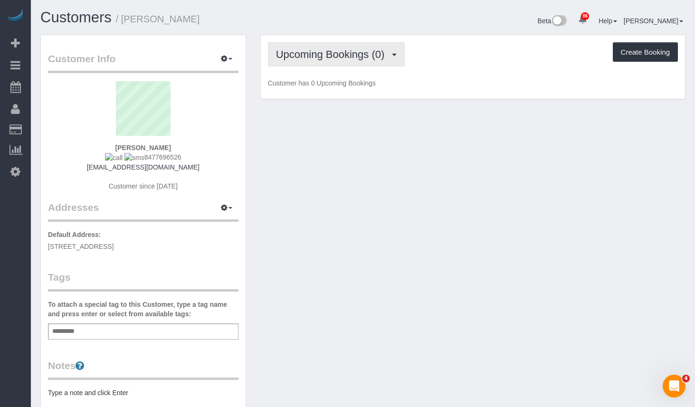
click at [366, 61] on button "Upcoming Bookings (0)" at bounding box center [336, 54] width 137 height 24
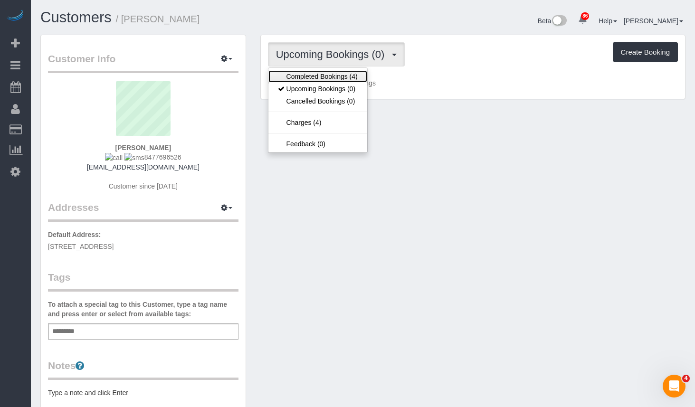
click at [357, 73] on link "Completed Bookings (4)" at bounding box center [318, 76] width 99 height 12
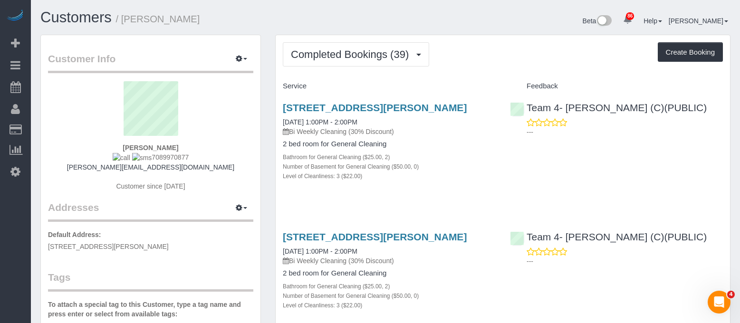
scroll to position [380, 0]
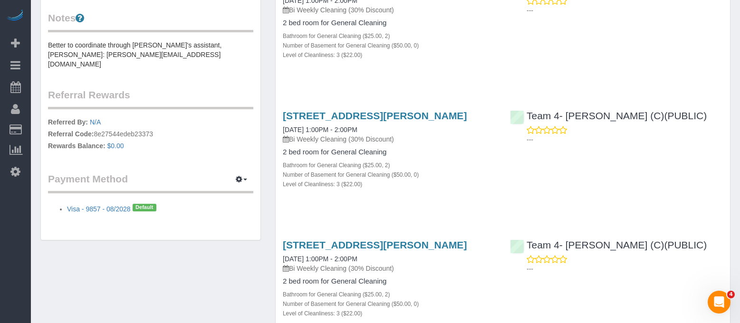
drag, startPoint x: 577, startPoint y: 62, endPoint x: 578, endPoint y: 58, distance: 4.8
click at [577, 62] on div "[STREET_ADDRESS][PERSON_NAME] [DATE] 1:00PM - 2:00PM Bi Weekly Cleaning (30% Di…" at bounding box center [503, 25] width 454 height 106
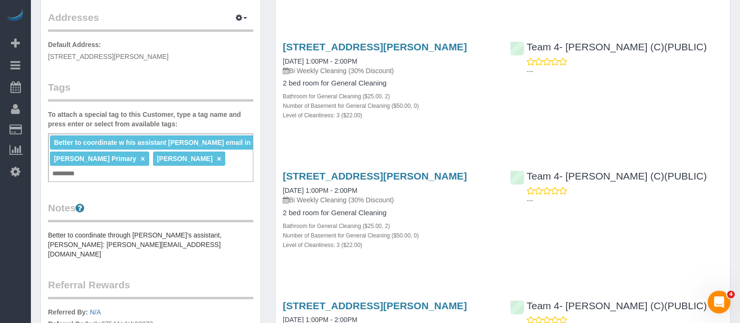
scroll to position [0, 0]
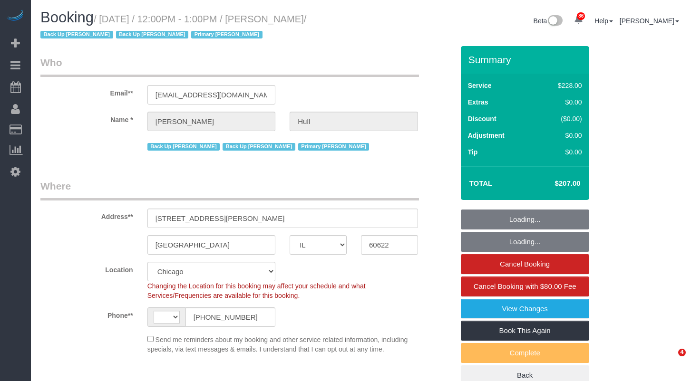
select select "IL"
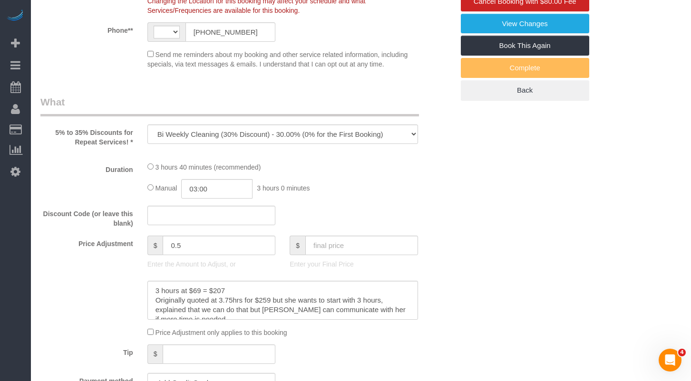
select select "string:[GEOGRAPHIC_DATA]"
select select "string:fspay-92e5780e-7631-4b16-8b84-d904b89e6b8d"
select select "object:830"
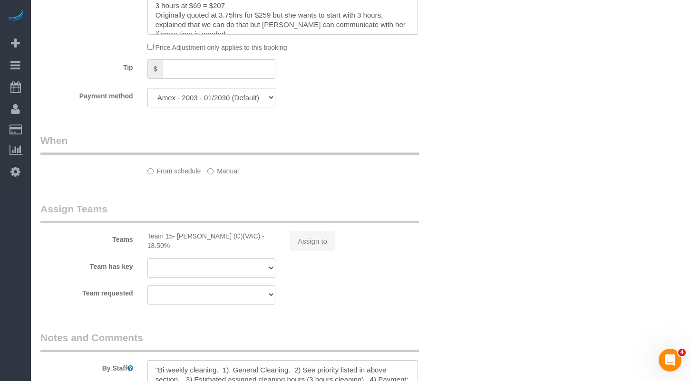
select select "512"
select select "2"
select select "number:1"
select select "number:57"
select select "number:139"
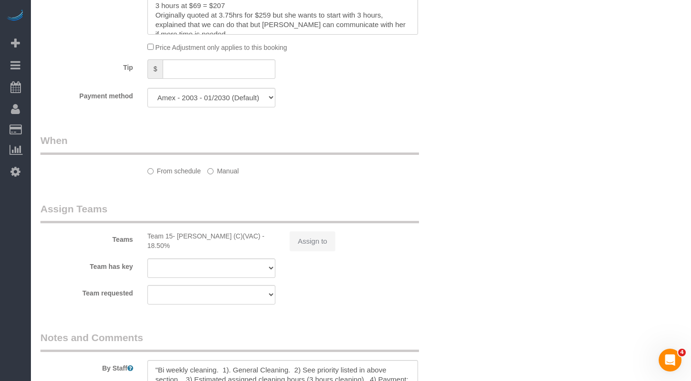
select select "number:106"
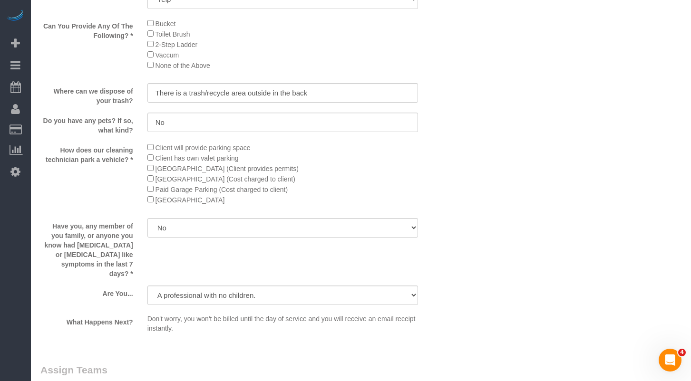
select select "2"
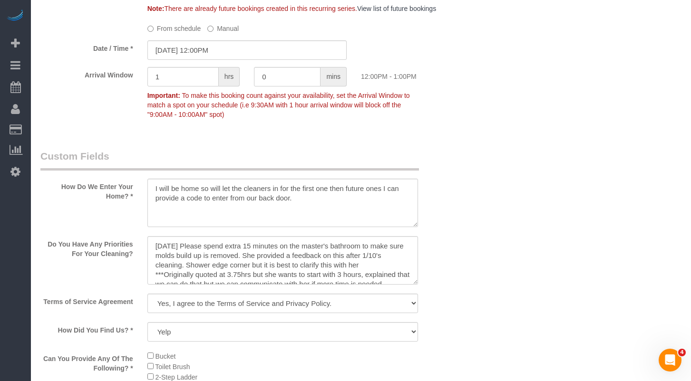
scroll to position [1186, 0]
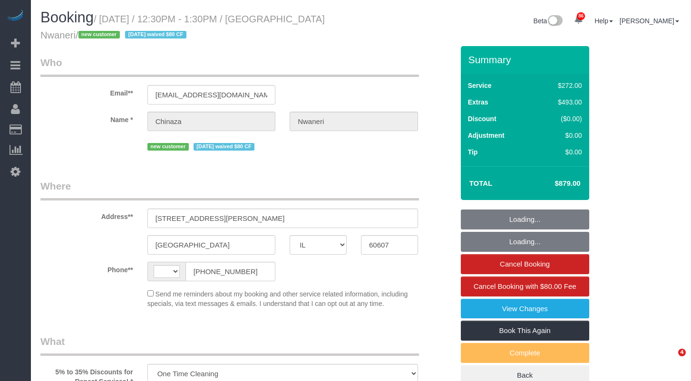
select select "IL"
select select "string:fspay-25149b6a-3529-4f14-80b5-01f13894909e"
select select "number:1"
select select "number:58"
select select "number:139"
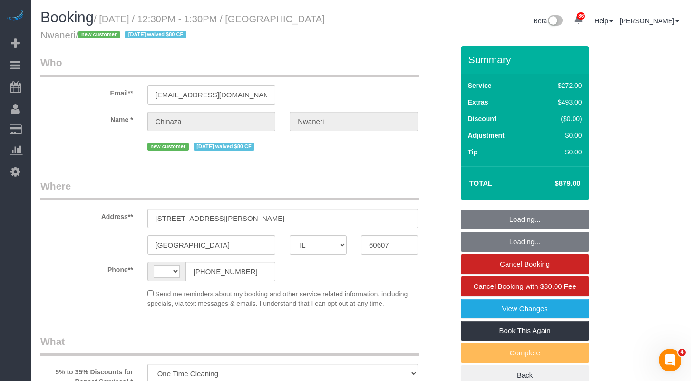
select select "number:106"
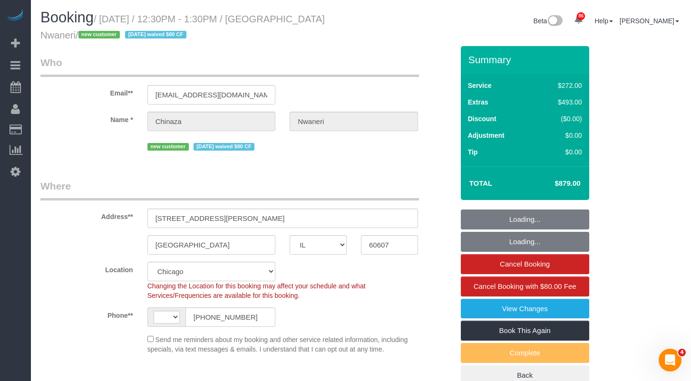
select select "string:[GEOGRAPHIC_DATA]"
select select "object:1280"
select select "513"
select select "spot1"
select select "8"
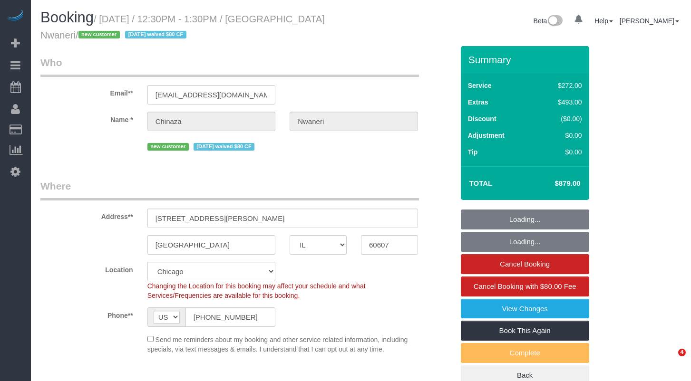
select select "IL"
select select "string:fspay-25149b6a-3529-4f14-80b5-01f13894909e"
select select "number:1"
select select "number:58"
select select "number:139"
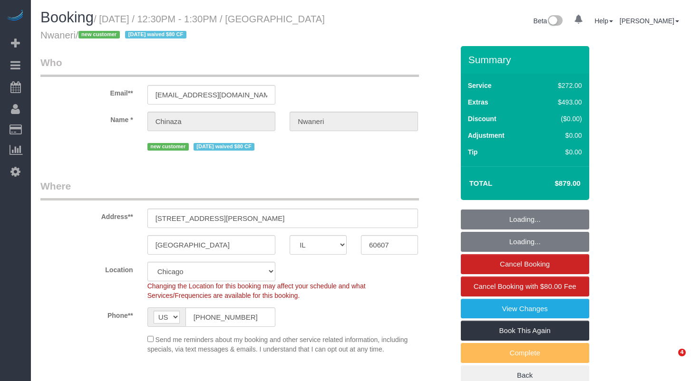
select select "number:106"
select select "513"
select select "8"
select select "spot1"
select select "IL"
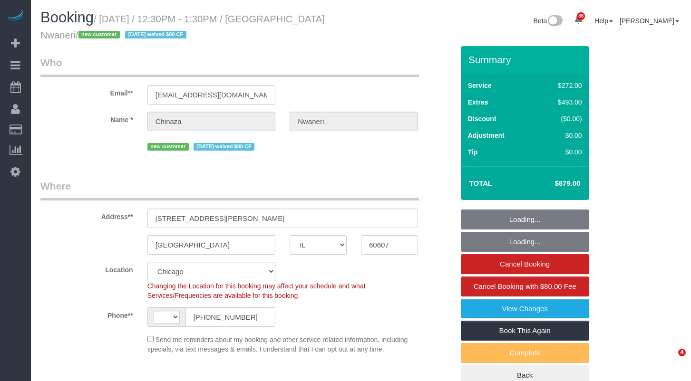
select select "string:fspay-25149b6a-3529-4f14-80b5-01f13894909e"
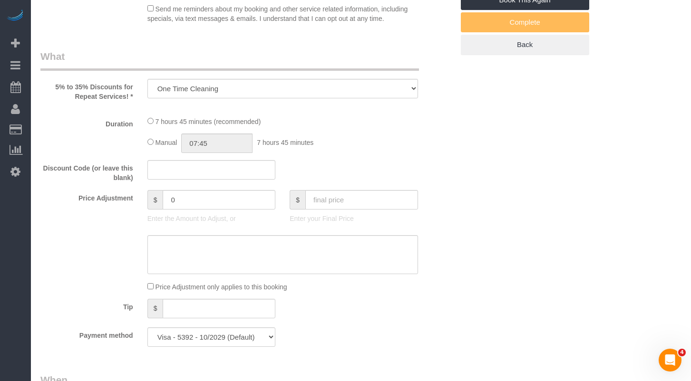
select select "number:1"
select select "number:58"
select select "number:139"
select select "number:106"
select select "string:[GEOGRAPHIC_DATA]"
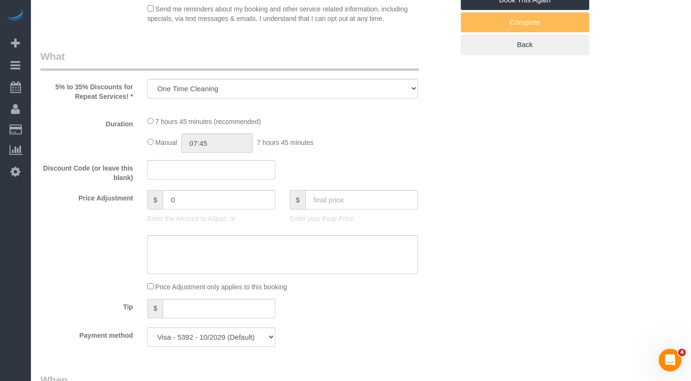
select select "object:797"
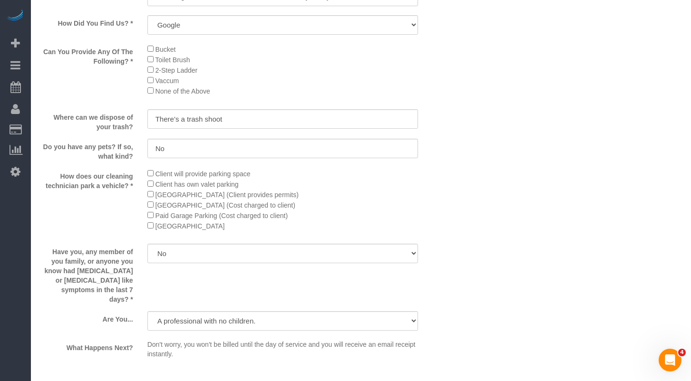
select select "513"
select select "8"
select select "spot1"
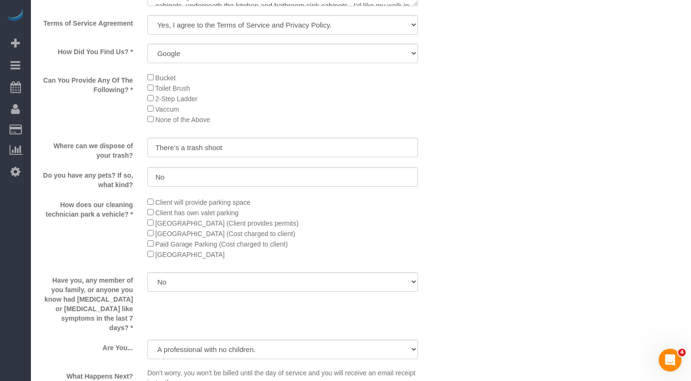
select select "8"
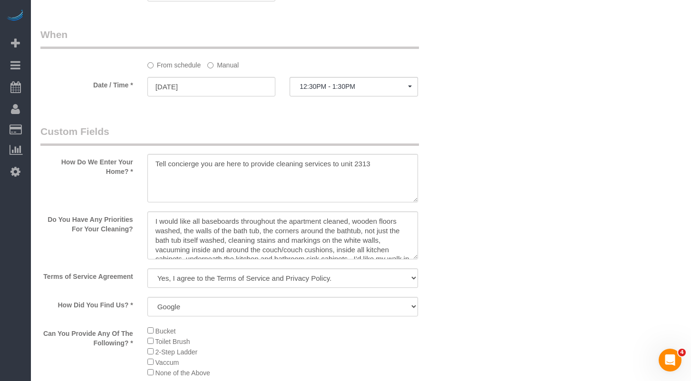
click at [547, 198] on div "Who Email** [EMAIL_ADDRESS][DOMAIN_NAME] Name * [GEOGRAPHIC_DATA] [GEOGRAPHIC_D…" at bounding box center [360, 16] width 641 height 2014
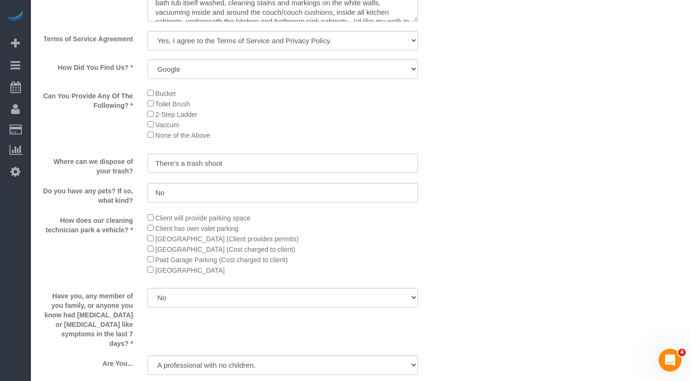
scroll to position [1465, 0]
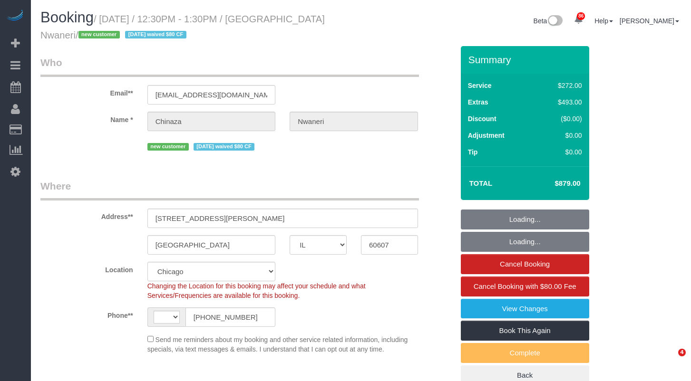
select select "IL"
select select "string:fspay-25149b6a-3529-4f14-80b5-01f13894909e"
select select "number:1"
select select "number:58"
select select "number:139"
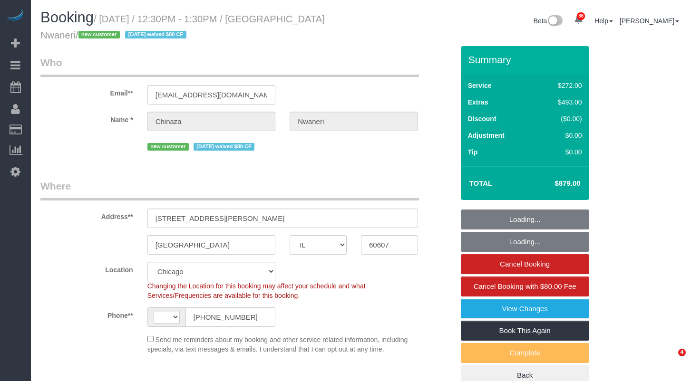
select select "number:106"
select select "string:[GEOGRAPHIC_DATA]"
select select "object:1039"
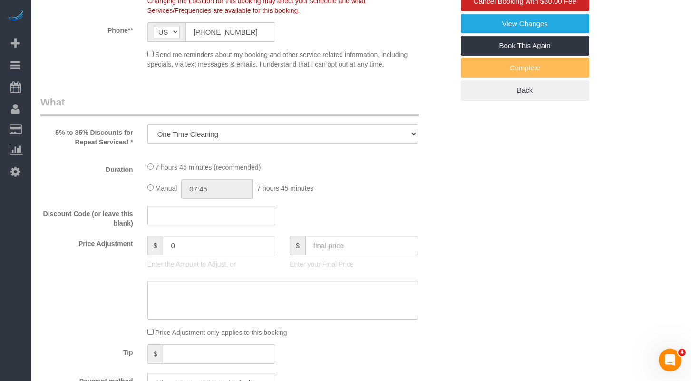
select select "spot1"
select select "object:1280"
select select "513"
select select "8"
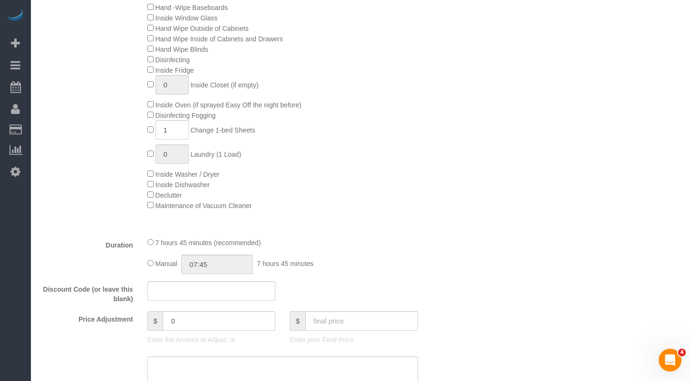
select select "8"
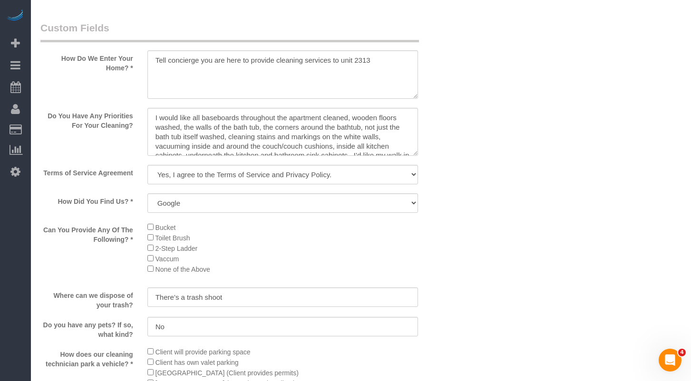
scroll to position [1188, 0]
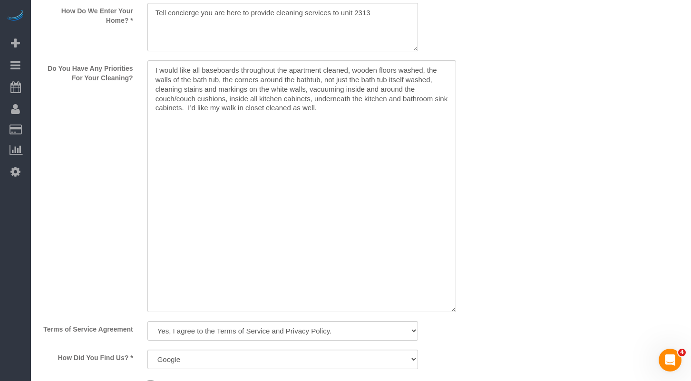
drag, startPoint x: 415, startPoint y: 103, endPoint x: 456, endPoint y: 304, distance: 205.1
click at [455, 305] on textarea at bounding box center [301, 186] width 308 height 252
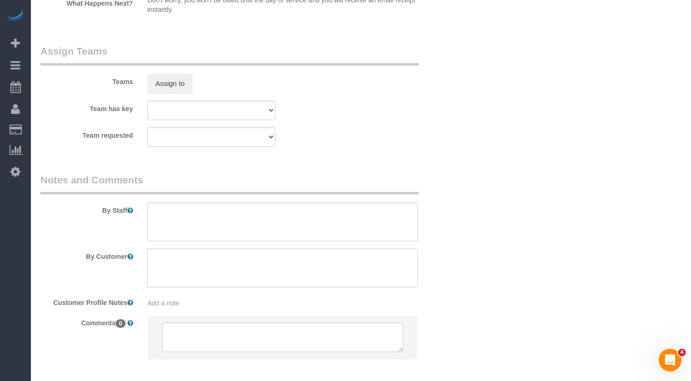
scroll to position [1905, 0]
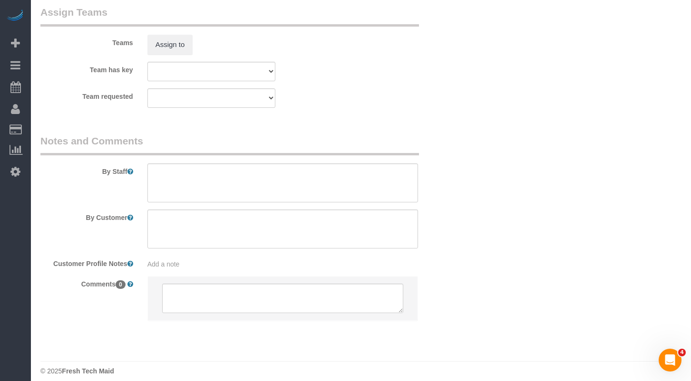
drag, startPoint x: 287, startPoint y: 109, endPoint x: 366, endPoint y: 203, distance: 122.8
click at [345, 167] on textarea at bounding box center [282, 183] width 270 height 39
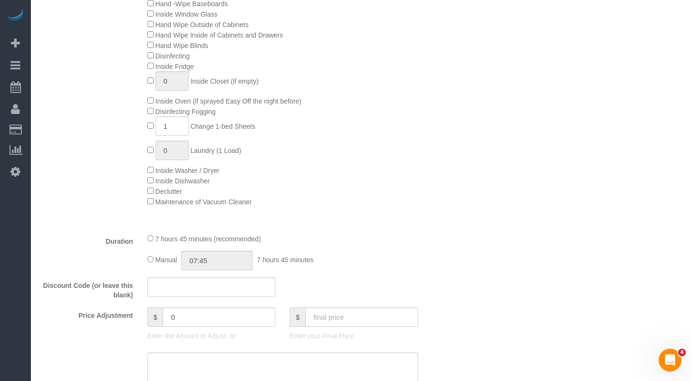
scroll to position [432, 0]
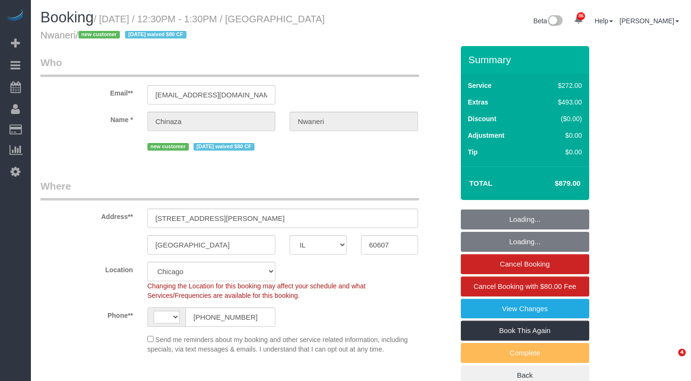
select select "IL"
select select "string:fspay-25149b6a-3529-4f14-80b5-01f13894909e"
select select "string:US"
select select "object:815"
select select "513"
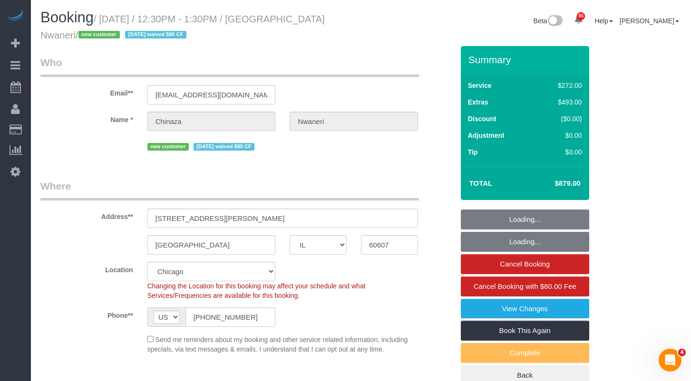
select select "8"
select select "spot1"
select select "number:1"
select select "number:58"
select select "number:139"
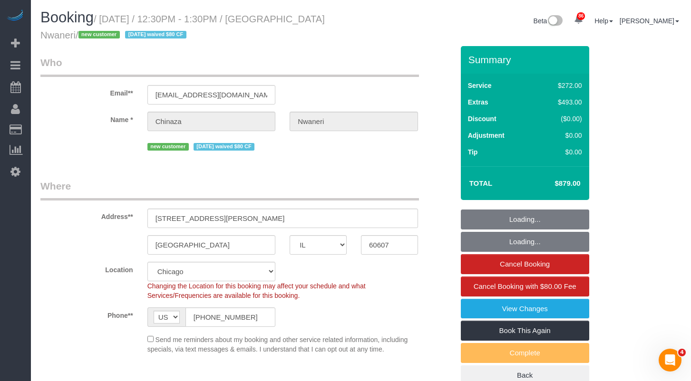
select select "number:106"
select select "object:1280"
select select "8"
drag, startPoint x: 0, startPoint y: 0, endPoint x: 275, endPoint y: 23, distance: 276.2
click at [274, 23] on small "/ October 03, 2025 / 12:30PM - 1:30PM / Chinaza Nwaneri / new customer 7/5/25 w…" at bounding box center [182, 27] width 284 height 27
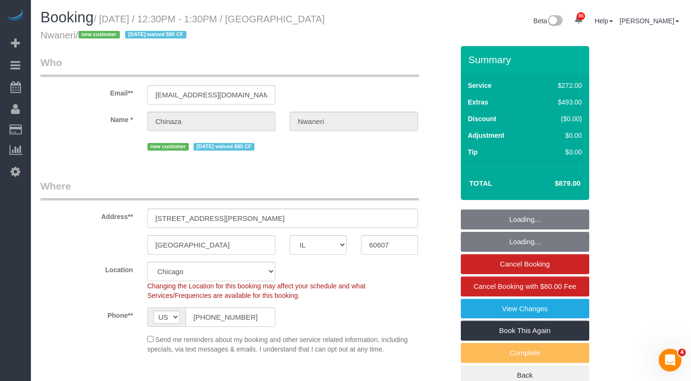
copy small "Chinaza Nwaneri"
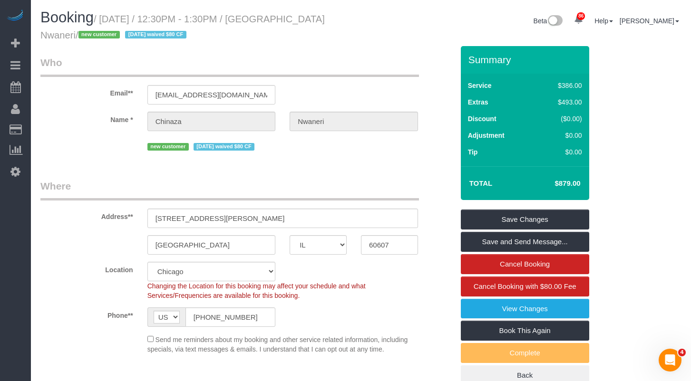
drag, startPoint x: 366, startPoint y: 81, endPoint x: 368, endPoint y: 97, distance: 16.3
click at [368, 97] on div "Email** chinaza.nwaneri@gmail.com" at bounding box center [246, 80] width 427 height 49
click at [359, 75] on legend "Who" at bounding box center [229, 66] width 378 height 21
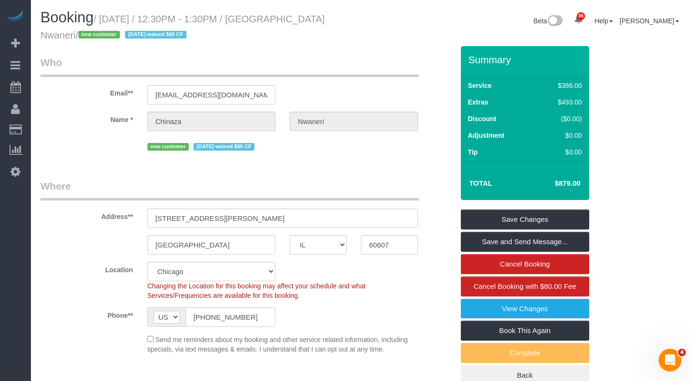
click at [277, 183] on legend "Where" at bounding box center [229, 189] width 378 height 21
click at [326, 57] on legend "Who" at bounding box center [229, 66] width 378 height 21
click at [356, 78] on div "Email** chinaza.nwaneri@gmail.com" at bounding box center [246, 80] width 427 height 49
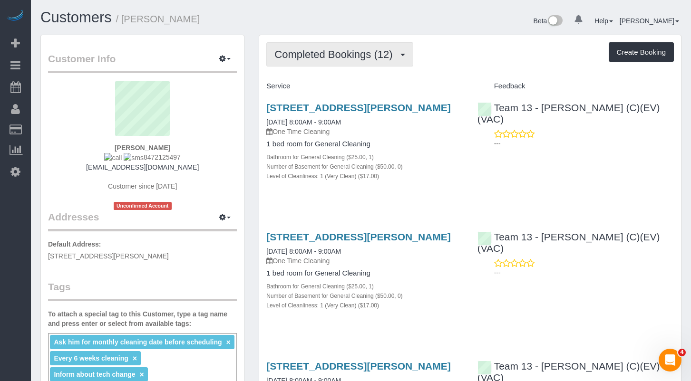
click at [328, 48] on span "Completed Bookings (12)" at bounding box center [335, 54] width 123 height 12
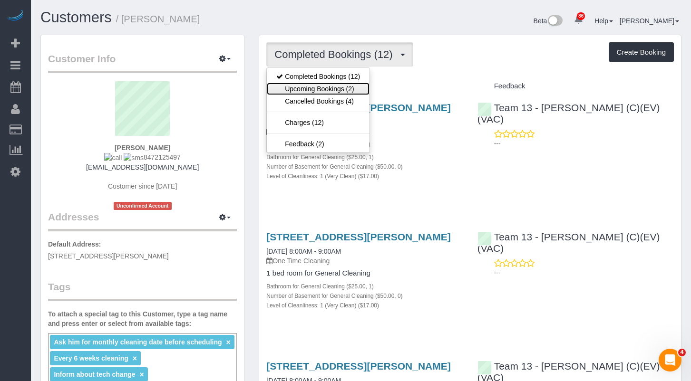
click at [329, 91] on link "Upcoming Bookings (2)" at bounding box center [318, 89] width 103 height 12
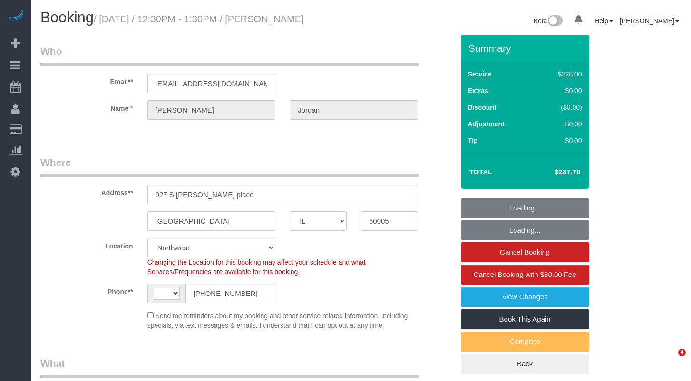
select select "IL"
select select "string:[GEOGRAPHIC_DATA]"
select select "number:1"
select select "number:58"
select select "number:139"
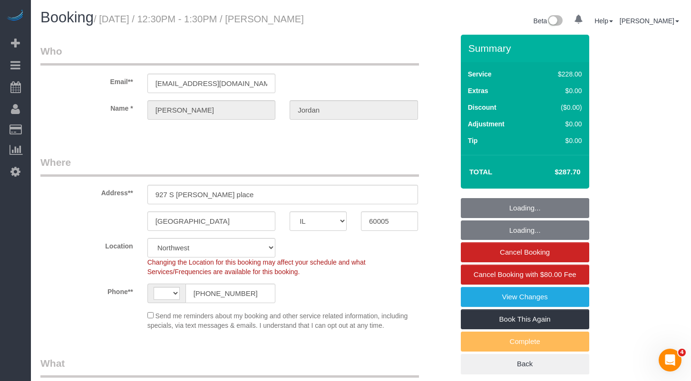
select select "number:105"
select select "object:1032"
select select "512"
select select "4"
select select "1"
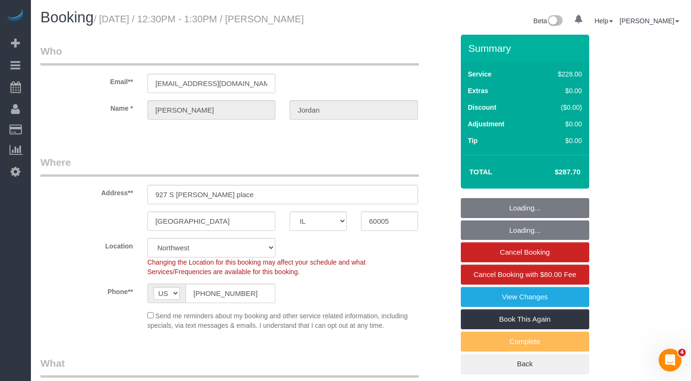
select select "4"
select select "object:1245"
select select "spot1"
select select "4"
select select "1"
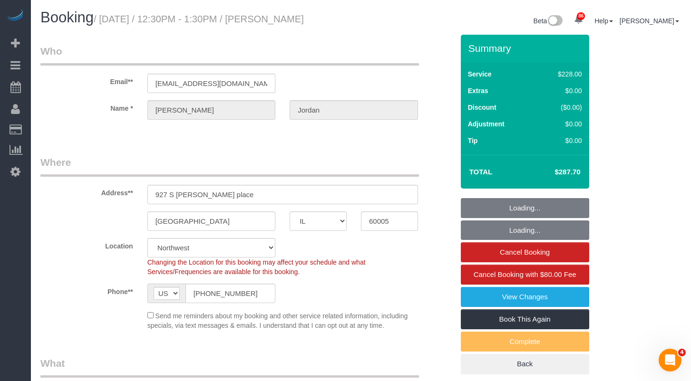
select select "4"
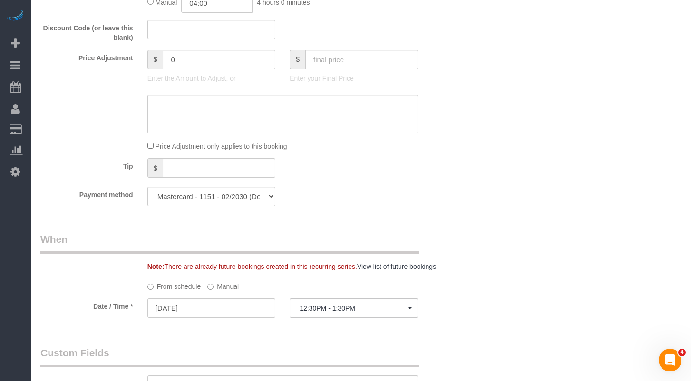
scroll to position [856, 0]
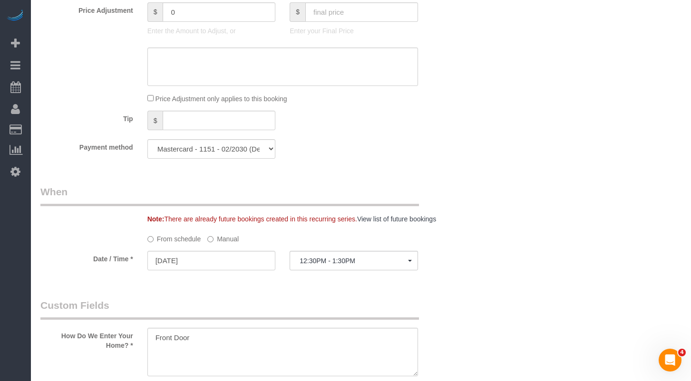
click at [226, 240] on label "Manual" at bounding box center [222, 237] width 31 height 13
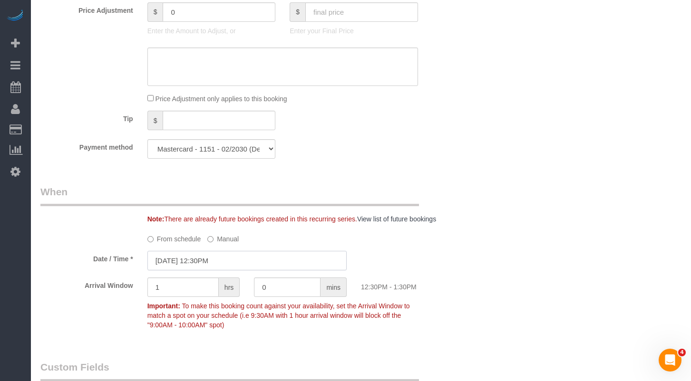
click at [278, 260] on input "10/03/2025 12:30PM" at bounding box center [246, 260] width 199 height 19
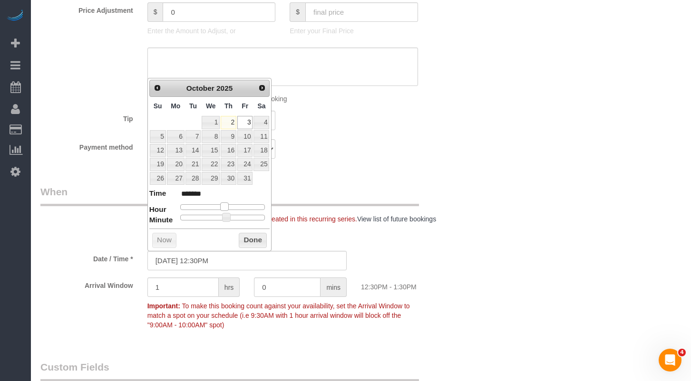
type input "10/03/2025 1:30PM"
type input "******"
click at [229, 207] on span at bounding box center [227, 206] width 9 height 9
type input "10/03/2025 1:25PM"
type input "******"
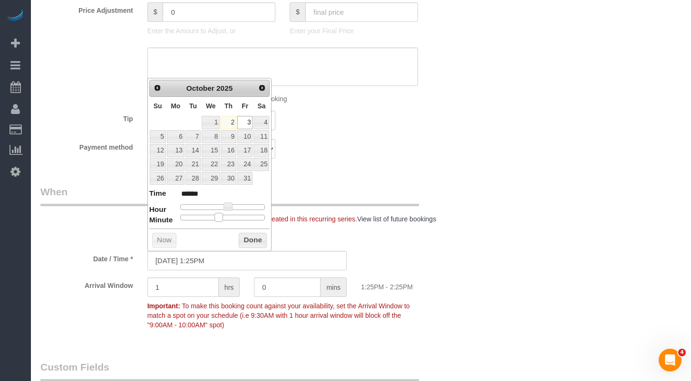
type input "10/03/2025 1:30PM"
type input "******"
type input "10/03/2025 1:35PM"
type input "******"
type input "10/03/2025 1:40PM"
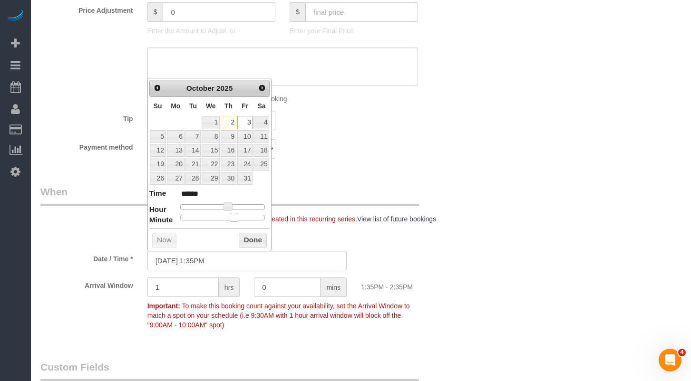
type input "******"
type input "10/03/2025 1:35PM"
type input "******"
type input "10/03/2025 1:30PM"
type input "******"
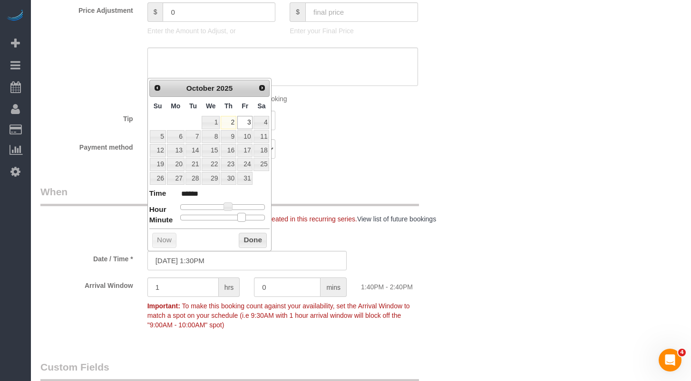
type input "10/03/2025 1:25PM"
type input "******"
type input "10/03/2025 1:20PM"
type input "******"
type input "10/03/2025 1:15PM"
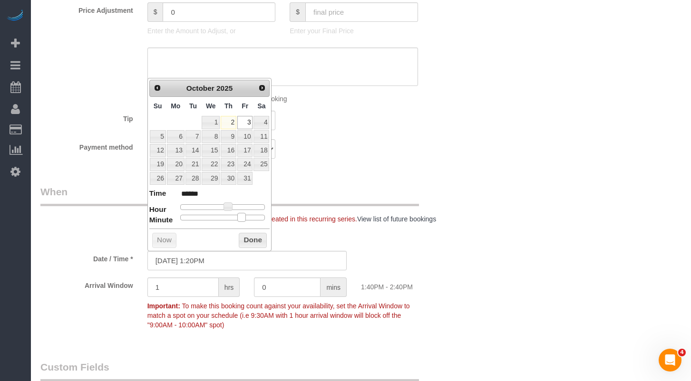
type input "******"
type input "10/03/2025 1:10PM"
type input "******"
type input "10/03/2025 1:05PM"
type input "******"
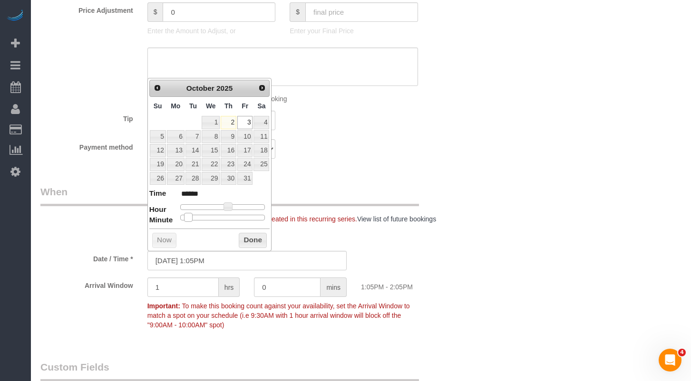
type input "10/03/2025 1:00PM"
type input "******"
drag, startPoint x: 225, startPoint y: 217, endPoint x: 184, endPoint y: 222, distance: 41.6
click at [184, 222] on div "Prev Next October 2025 Su Mo Tu We Th Fr Sa 1 2 3 4 5 6 7 8 9 10 11 12 13 14 15…" at bounding box center [209, 164] width 125 height 173
drag, startPoint x: 251, startPoint y: 240, endPoint x: 257, endPoint y: 238, distance: 6.5
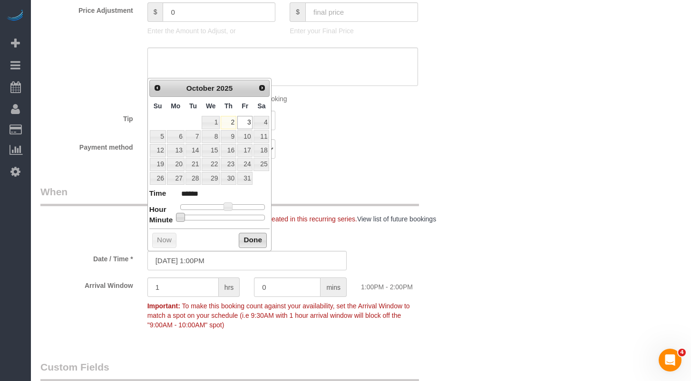
click at [251, 240] on button "Done" at bounding box center [253, 240] width 28 height 15
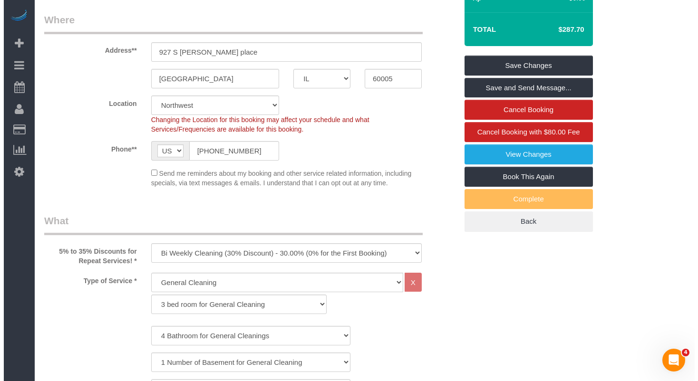
scroll to position [0, 0]
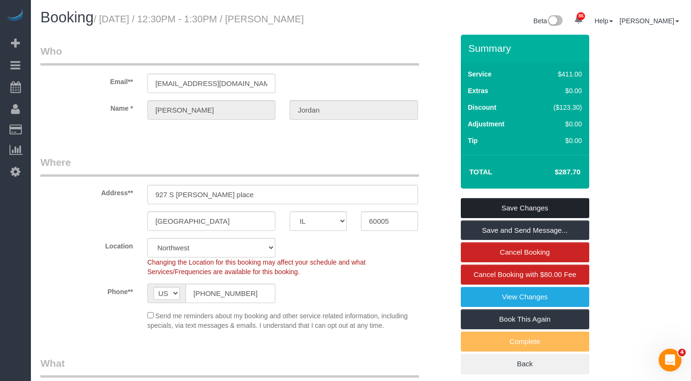
click at [548, 212] on link "Save Changes" at bounding box center [525, 208] width 128 height 20
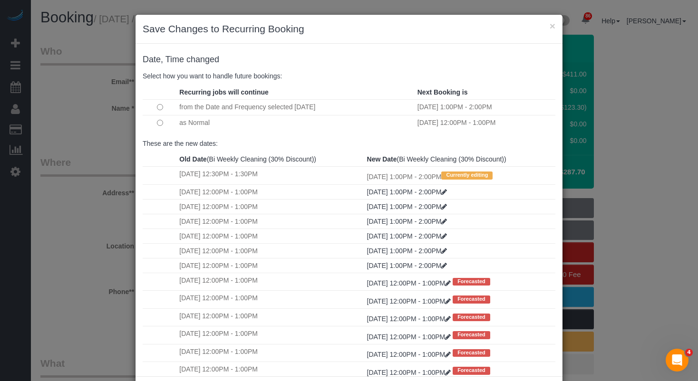
click at [160, 127] on td at bounding box center [160, 123] width 34 height 16
click at [177, 120] on td "as Normal" at bounding box center [296, 123] width 238 height 16
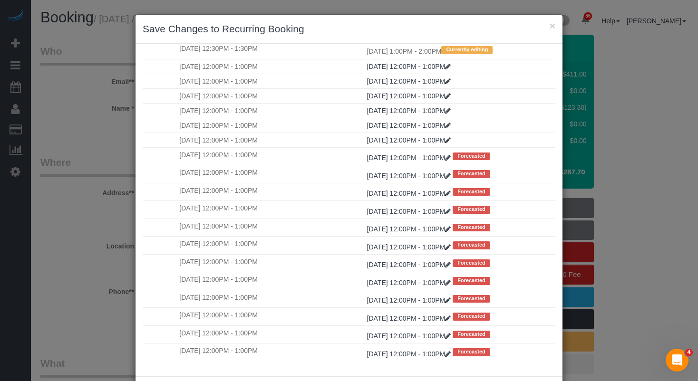
scroll to position [45, 0]
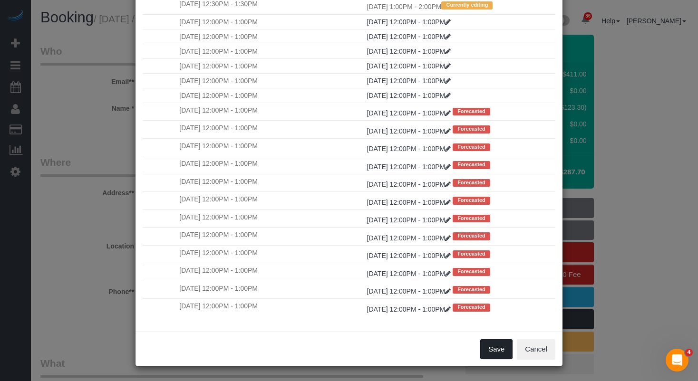
click at [491, 349] on button "Save" at bounding box center [496, 349] width 32 height 20
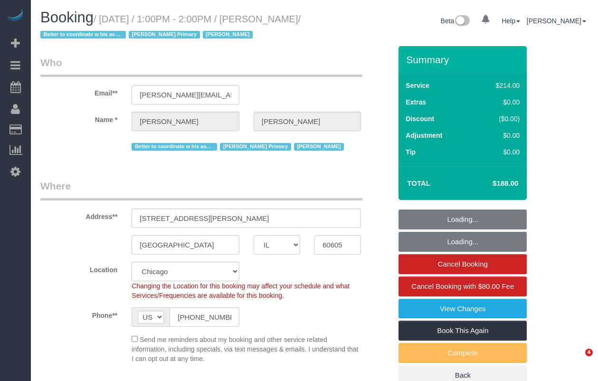
select select "IL"
select select "512"
select select "2"
select select "3"
select select "number:1"
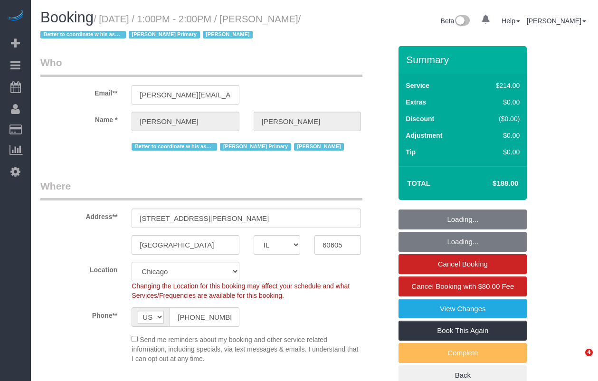
select select "number:58"
select select "number:139"
select select "number:106"
select select "2"
select select "3"
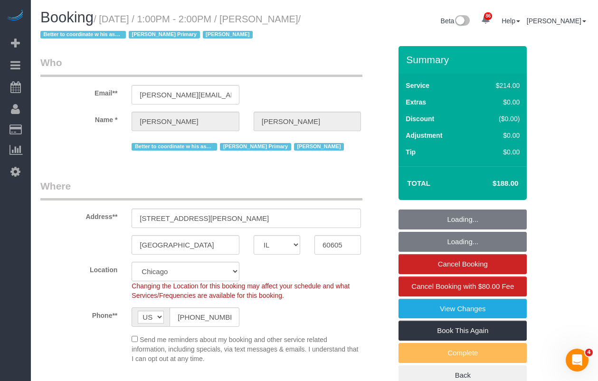
select select "object:1286"
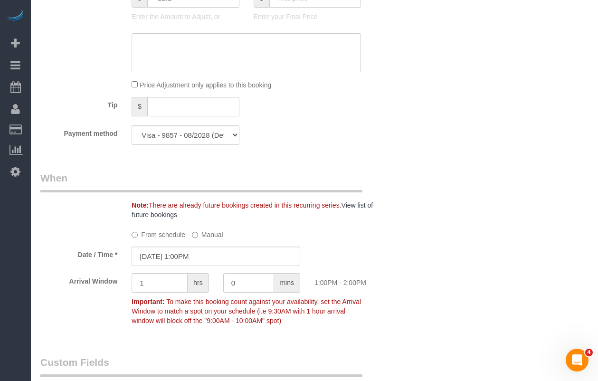
scroll to position [951, 0]
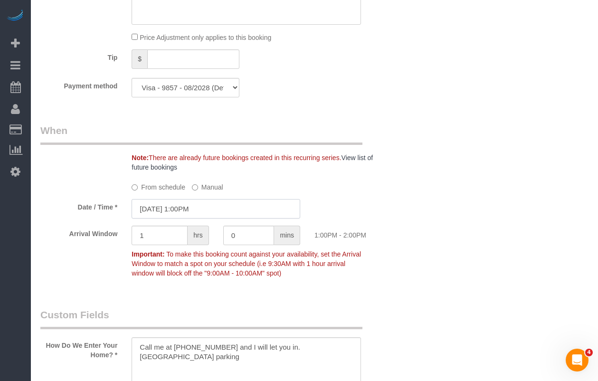
click at [212, 212] on input "10/03/2025 1:00PM" at bounding box center [216, 208] width 169 height 19
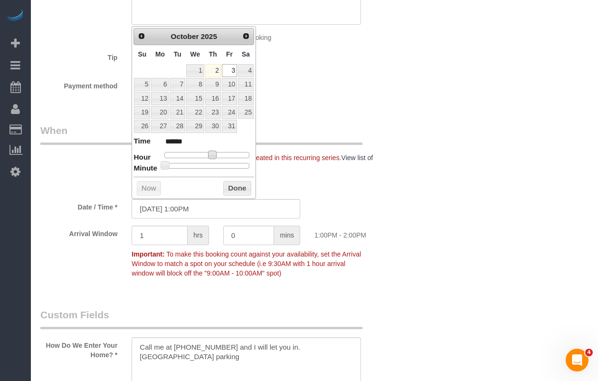
type input "10/03/2025 2:00PM"
type input "******"
click at [222, 156] on div at bounding box center [206, 155] width 85 height 6
click at [231, 183] on button "Done" at bounding box center [237, 188] width 28 height 15
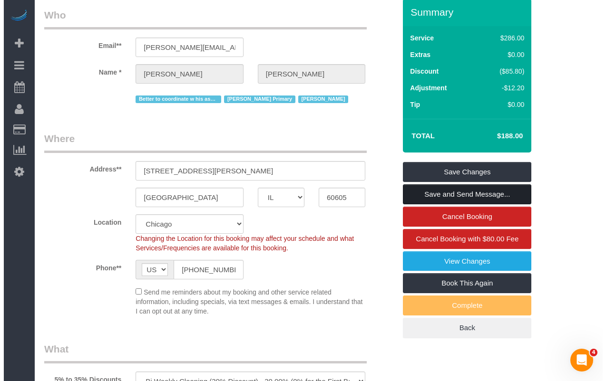
scroll to position [0, 0]
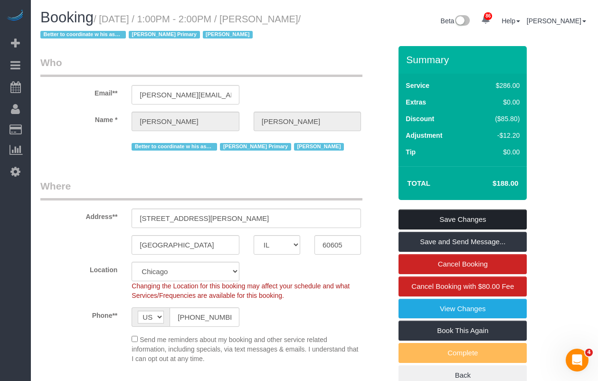
click at [459, 222] on link "Save Changes" at bounding box center [463, 220] width 128 height 20
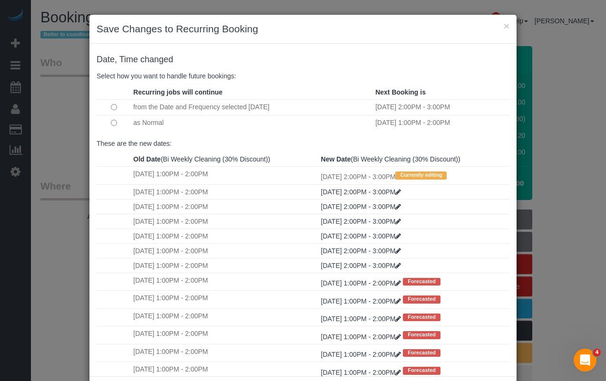
click at [116, 123] on td at bounding box center [113, 123] width 34 height 16
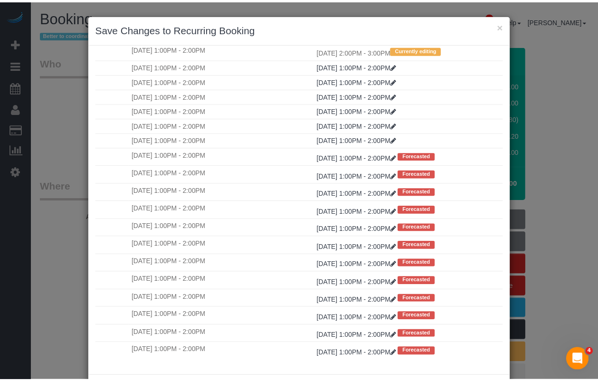
scroll to position [45, 0]
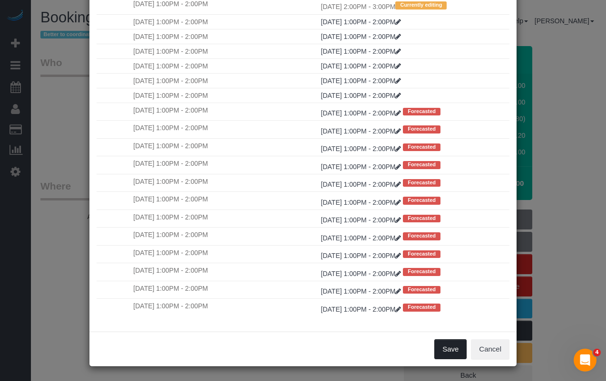
click at [440, 348] on button "Save" at bounding box center [450, 349] width 32 height 20
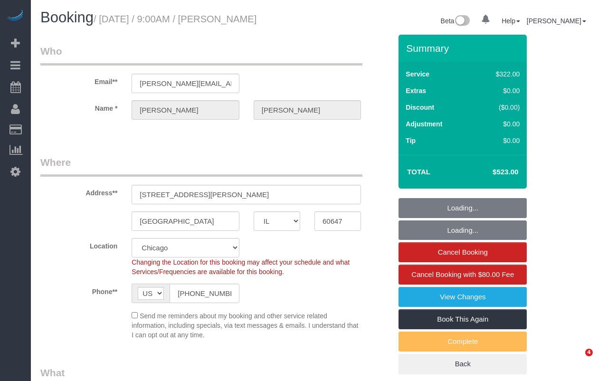
select select "IL"
select select "object:813"
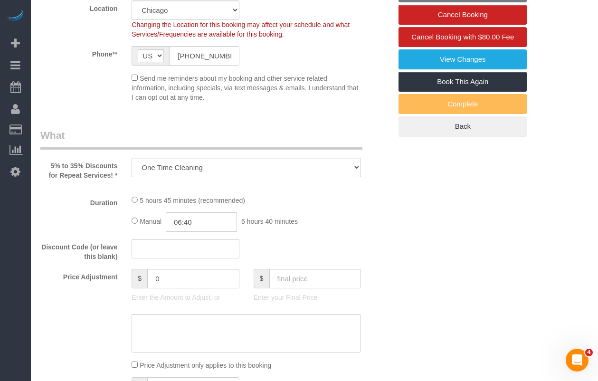
select select "number:1"
select select "number:66"
select select "number:139"
select select "number:104"
select select "513"
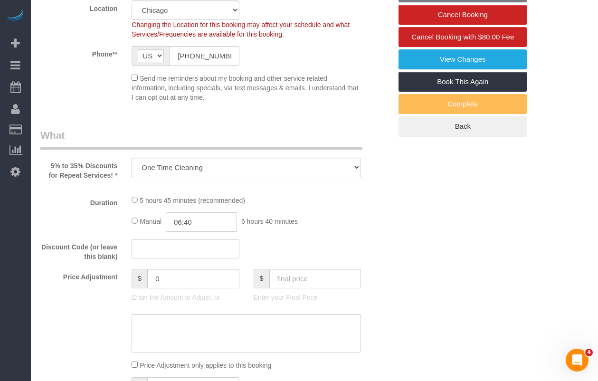
select select "3"
select select "10"
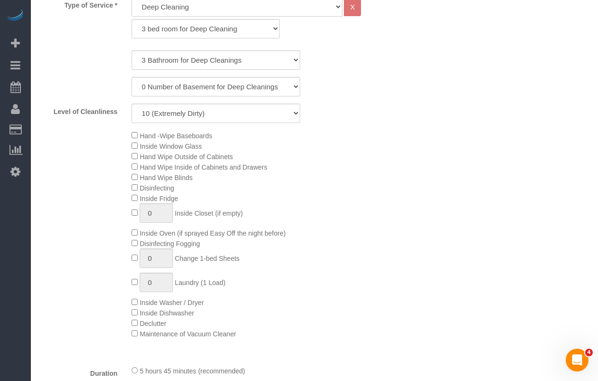
select select "3"
select select "10"
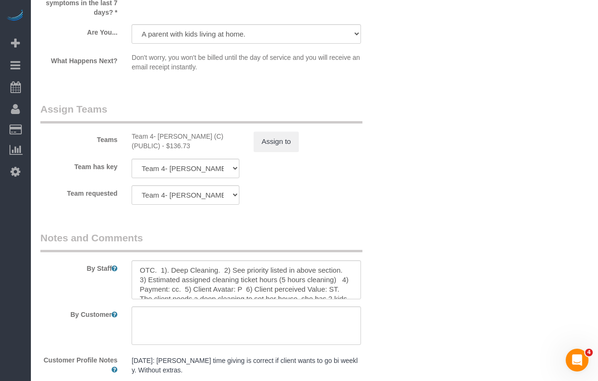
scroll to position [1774, 0]
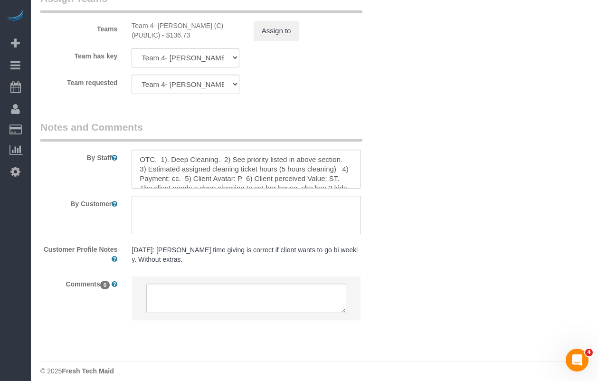
drag, startPoint x: 363, startPoint y: 157, endPoint x: 363, endPoint y: 166, distance: 9.0
click at [363, 166] on div at bounding box center [247, 169] width 244 height 39
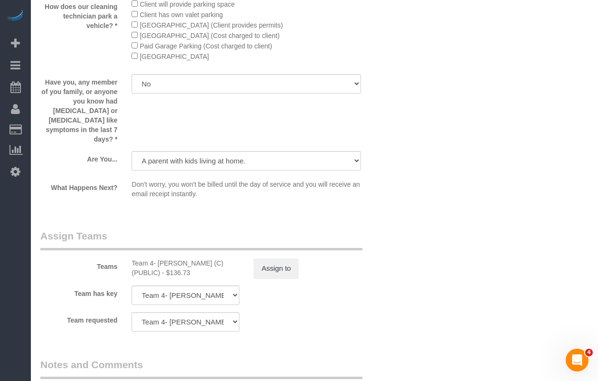
scroll to position [1204, 0]
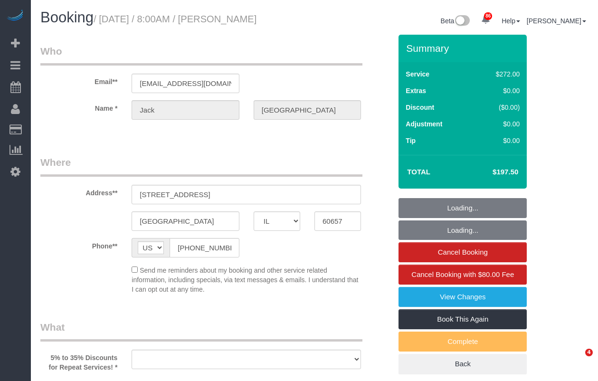
select select "IL"
select select "513"
select select "2"
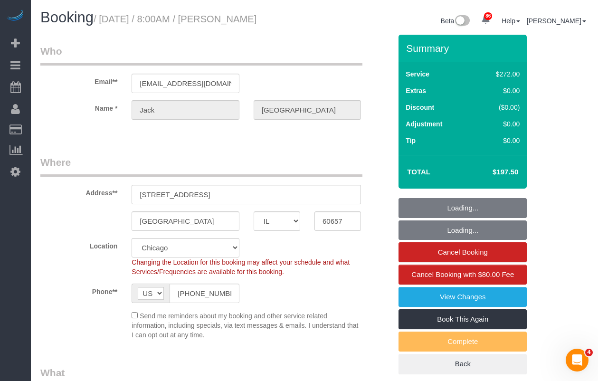
select select "string:fspay-82a1c2b9-e20f-4815-91d2-7f455dfe70b4"
select select "number:1"
select select "number:66"
select select "number:139"
select select "number:104"
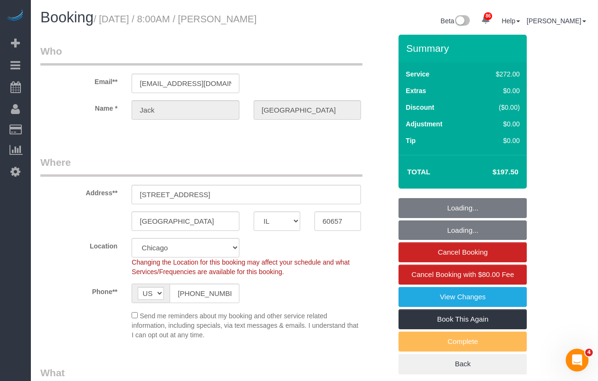
scroll to position [48, 0]
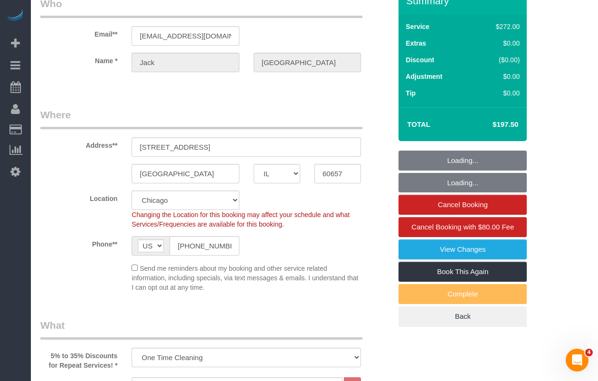
select select "object:1355"
select select "2"
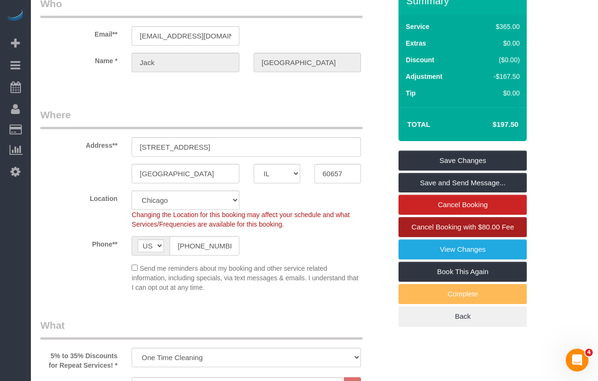
scroll to position [0, 0]
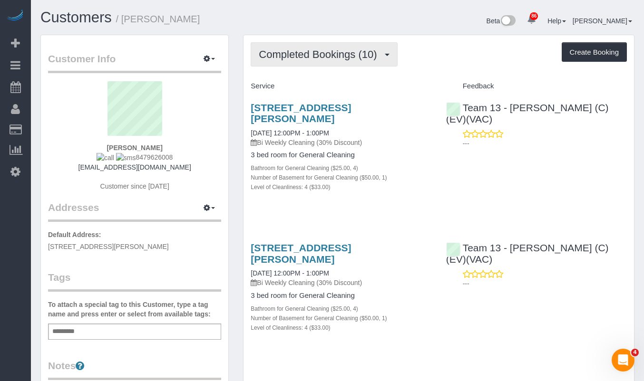
click at [358, 52] on span "Completed Bookings (10)" at bounding box center [320, 54] width 123 height 12
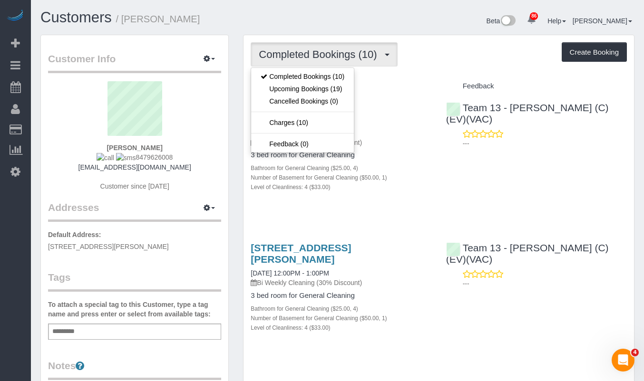
click at [208, 123] on sui-profile-pic at bounding box center [134, 112] width 159 height 62
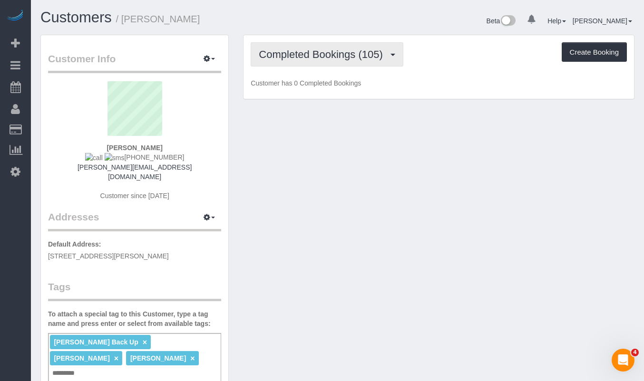
click at [309, 51] on span "Completed Bookings (105)" at bounding box center [323, 54] width 128 height 12
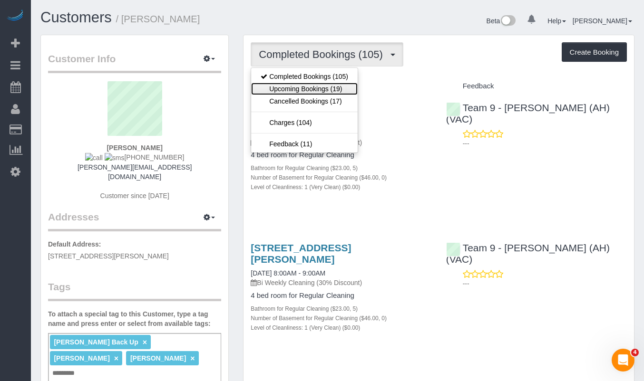
click at [323, 90] on link "Upcoming Bookings (19)" at bounding box center [304, 89] width 106 height 12
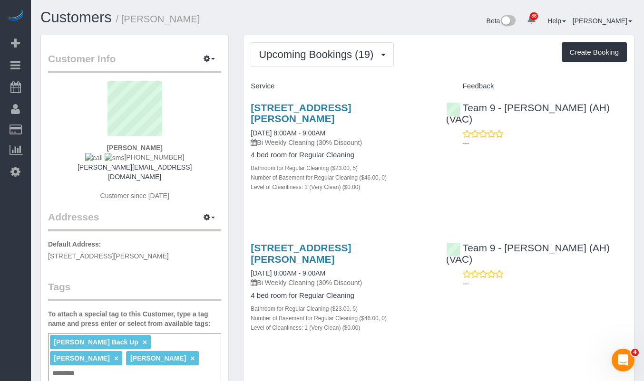
scroll to position [48, 0]
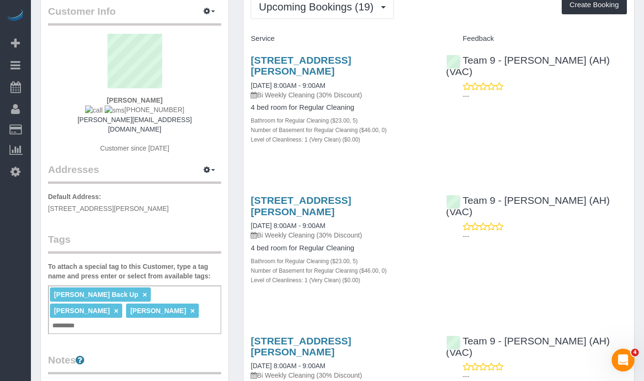
drag, startPoint x: 175, startPoint y: 108, endPoint x: 124, endPoint y: 110, distance: 51.4
click at [124, 110] on div "[PERSON_NAME] [PHONE_NUMBER] [PERSON_NAME][EMAIL_ADDRESS][DOMAIN_NAME] Customer…" at bounding box center [134, 98] width 173 height 129
copy span "[PHONE_NUMBER]"
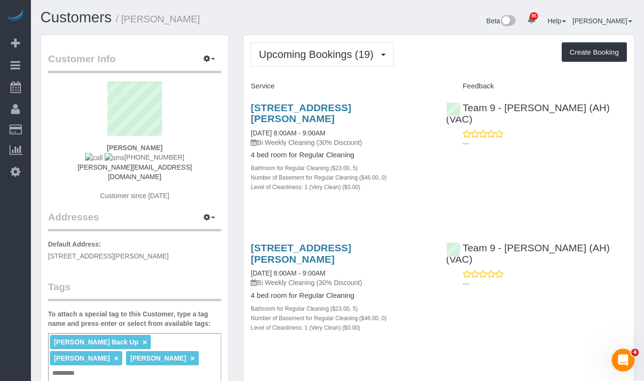
click at [202, 131] on sui-profile-pic at bounding box center [134, 112] width 159 height 62
drag, startPoint x: 190, startPoint y: 150, endPoint x: 145, endPoint y: 148, distance: 45.2
click at [104, 149] on div "[PERSON_NAME] [PHONE_NUMBER] [PERSON_NAME][EMAIL_ADDRESS][DOMAIN_NAME] Customer…" at bounding box center [134, 145] width 173 height 129
